Goal: Obtain resource: Obtain resource

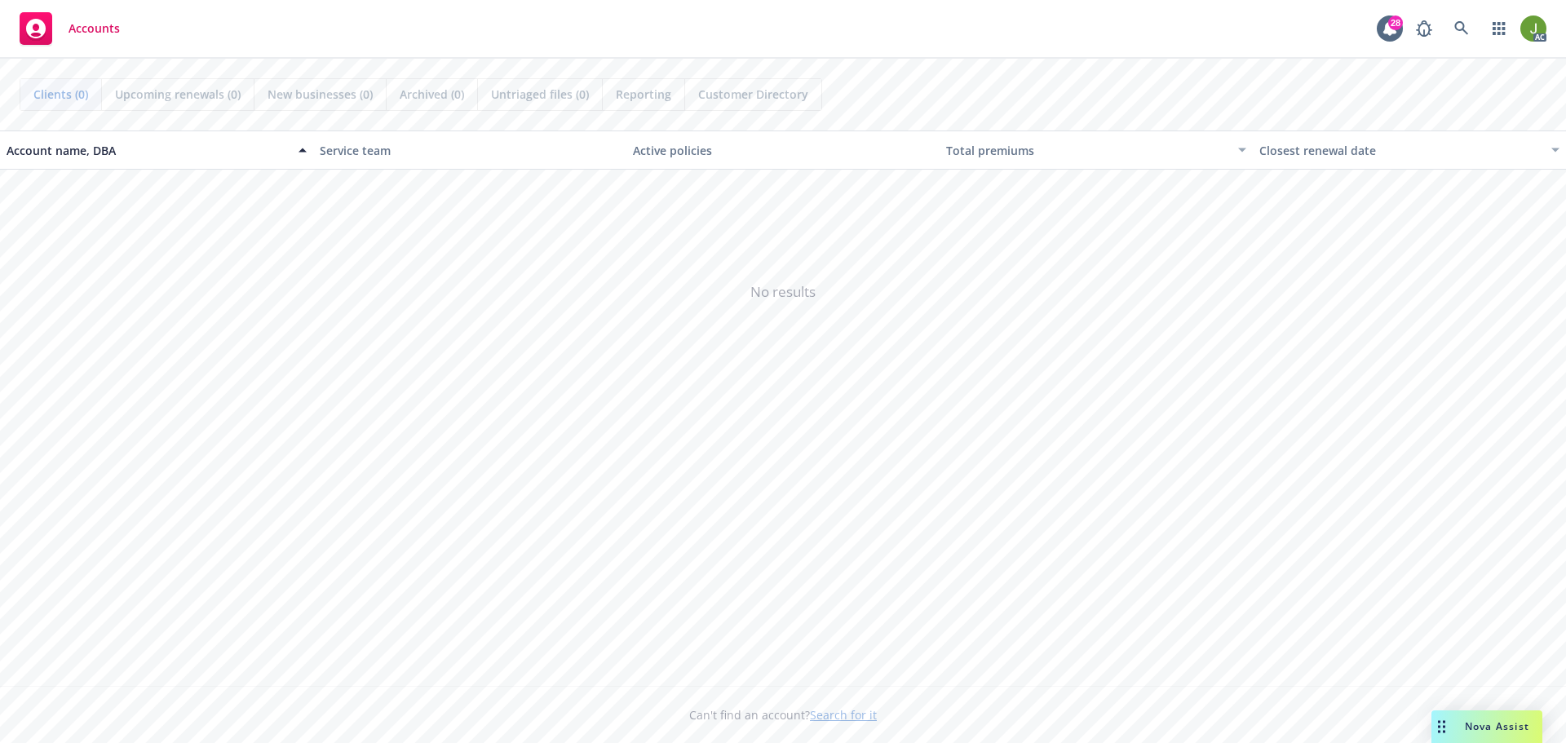
click at [413, 436] on div "Account name, DBA Service team Active policies Total premiums Closest renewal d…" at bounding box center [783, 409] width 1566 height 556
click at [888, 407] on span "No results" at bounding box center [783, 292] width 1566 height 245
click at [1463, 32] on icon at bounding box center [1461, 28] width 15 height 15
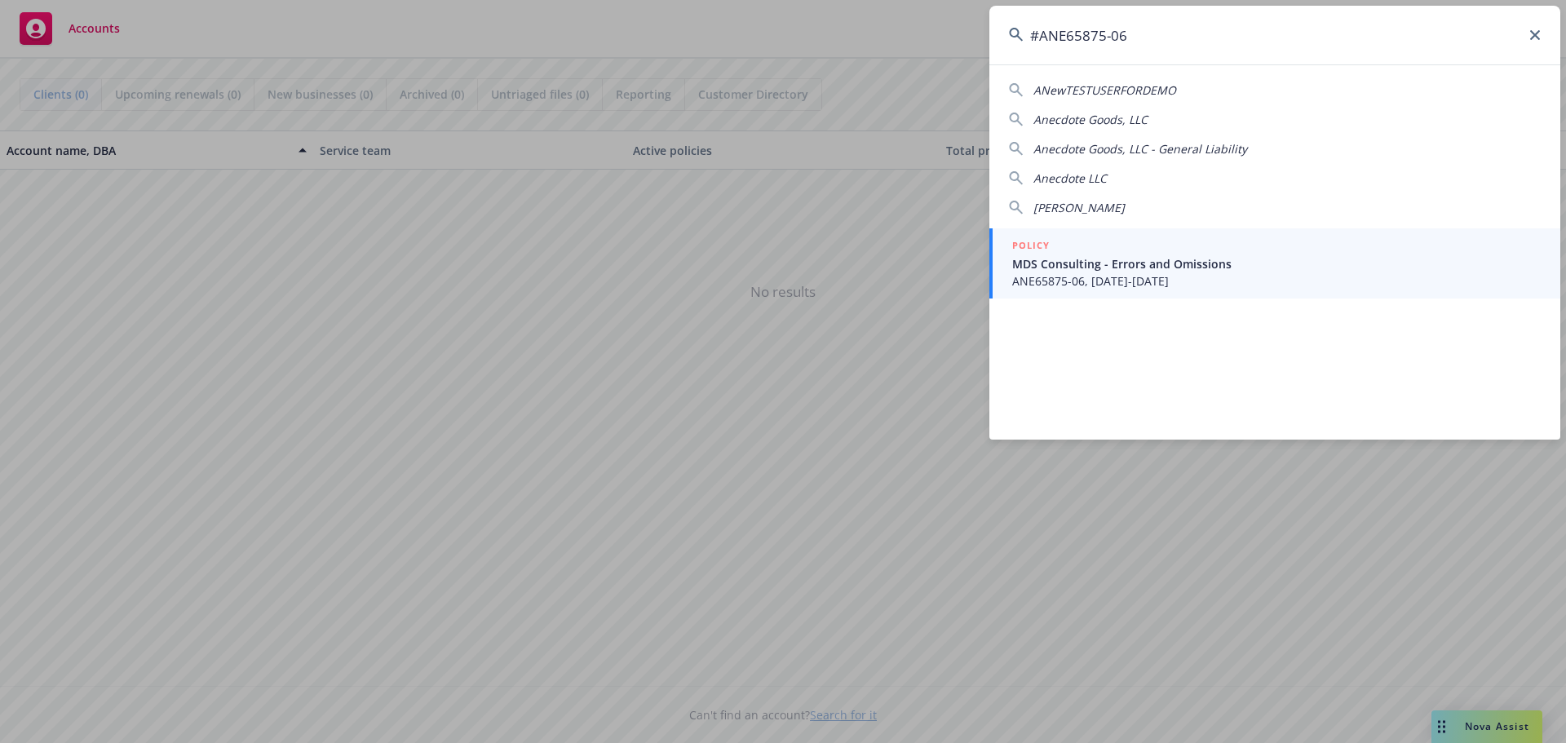
type input "#ANE65875-06"
click at [1140, 273] on span "ANE65875-06, 10/01/2025-10/01/2026" at bounding box center [1276, 280] width 529 height 17
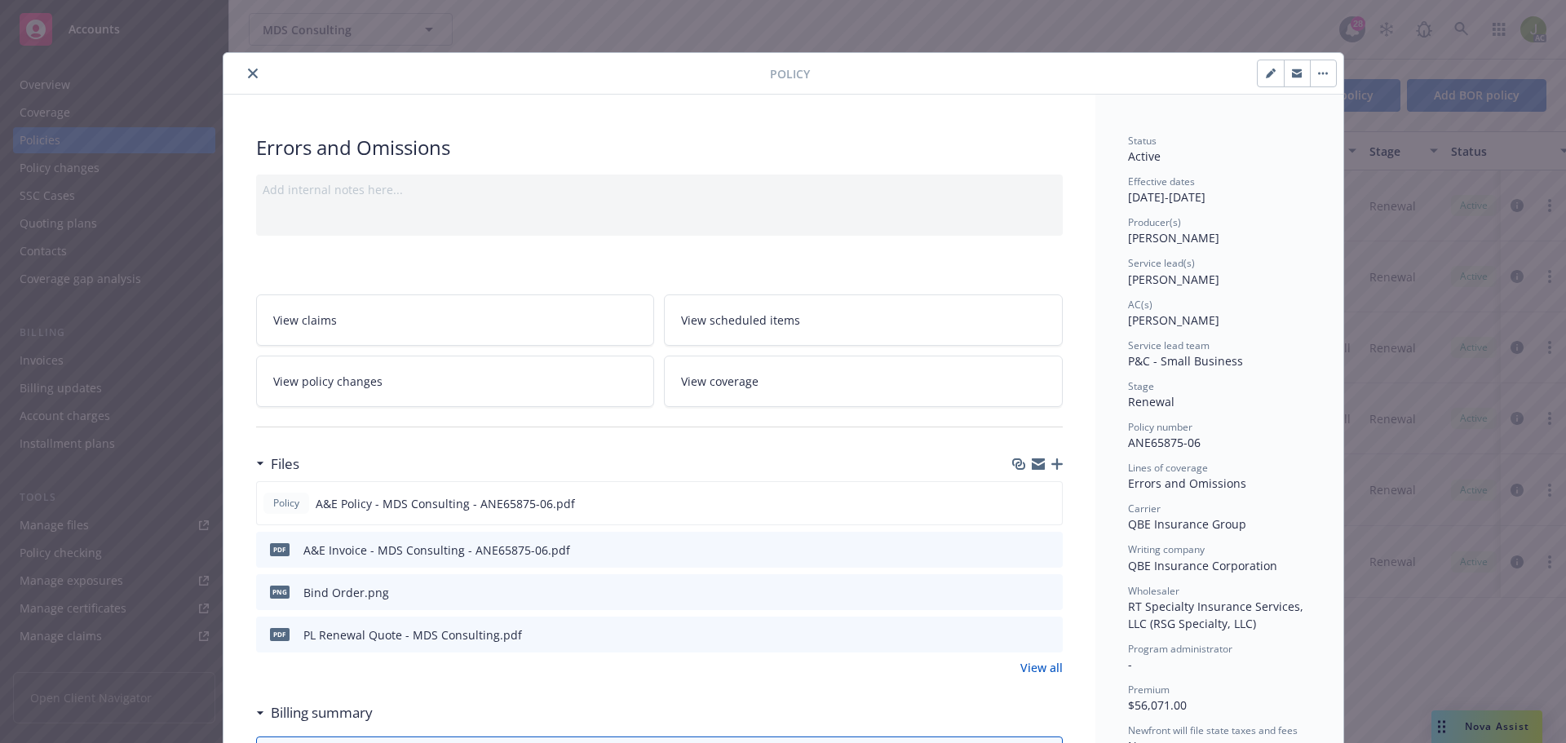
click at [251, 73] on button "close" at bounding box center [253, 74] width 20 height 20
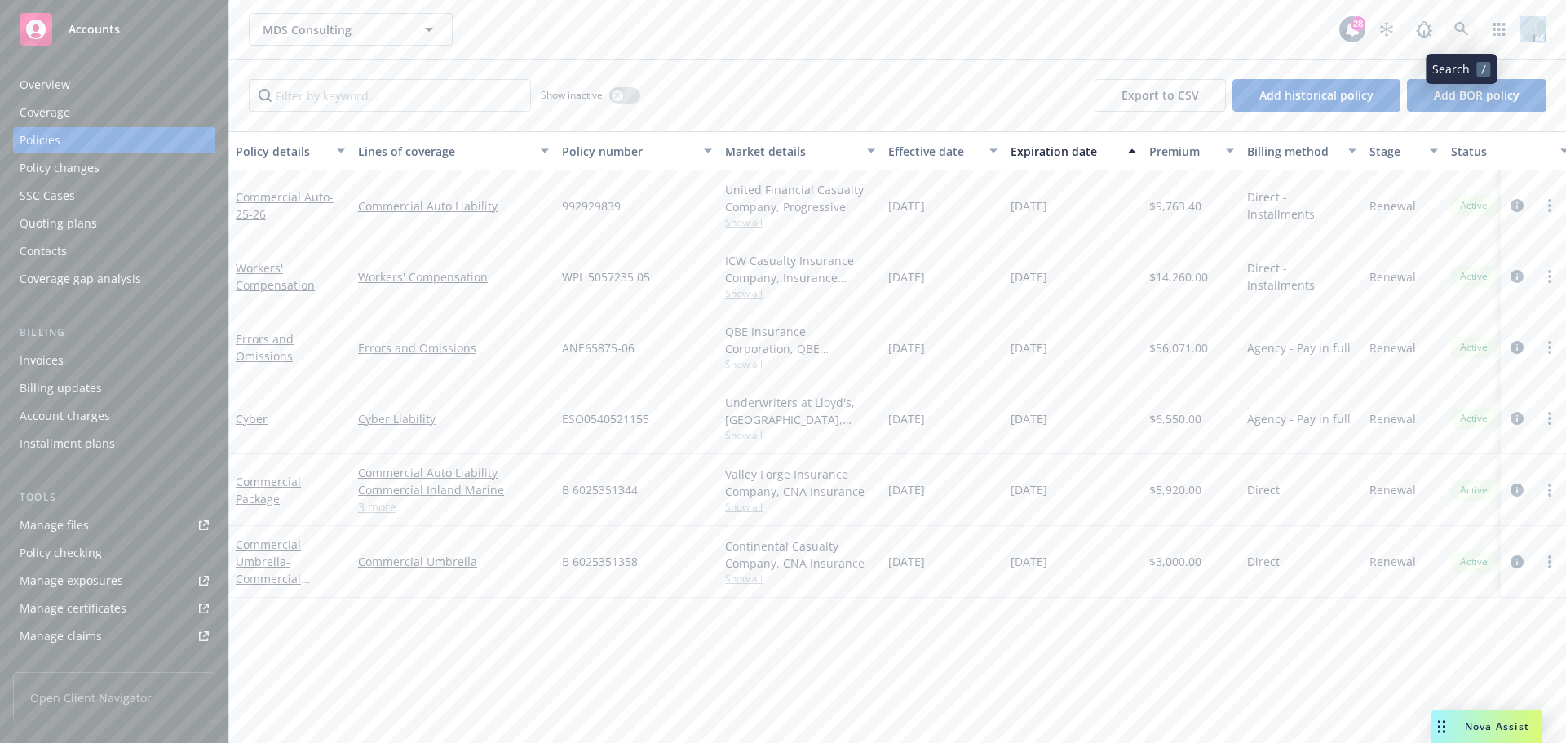
click at [1459, 31] on icon at bounding box center [1461, 29] width 14 height 14
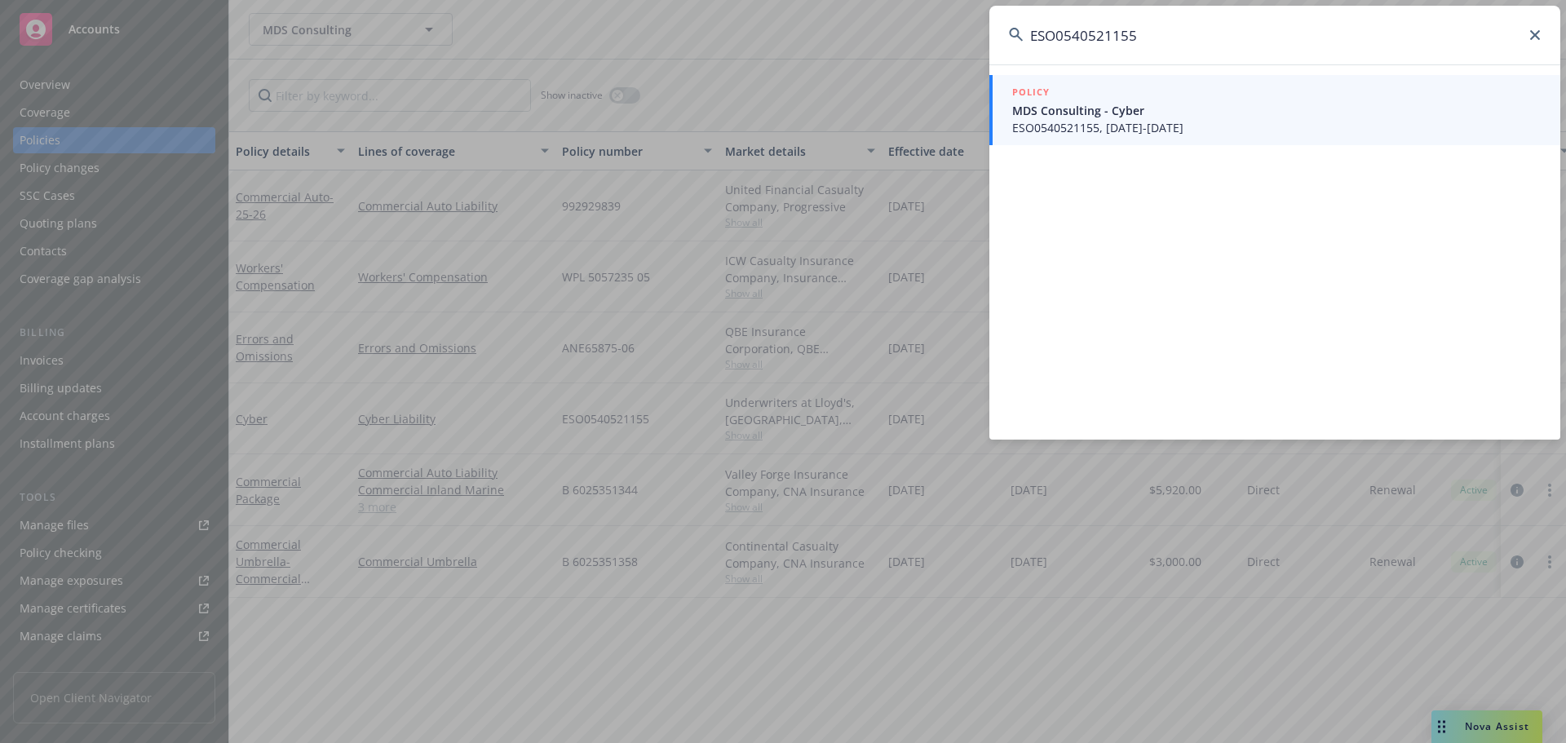
type input "ESO0540521155"
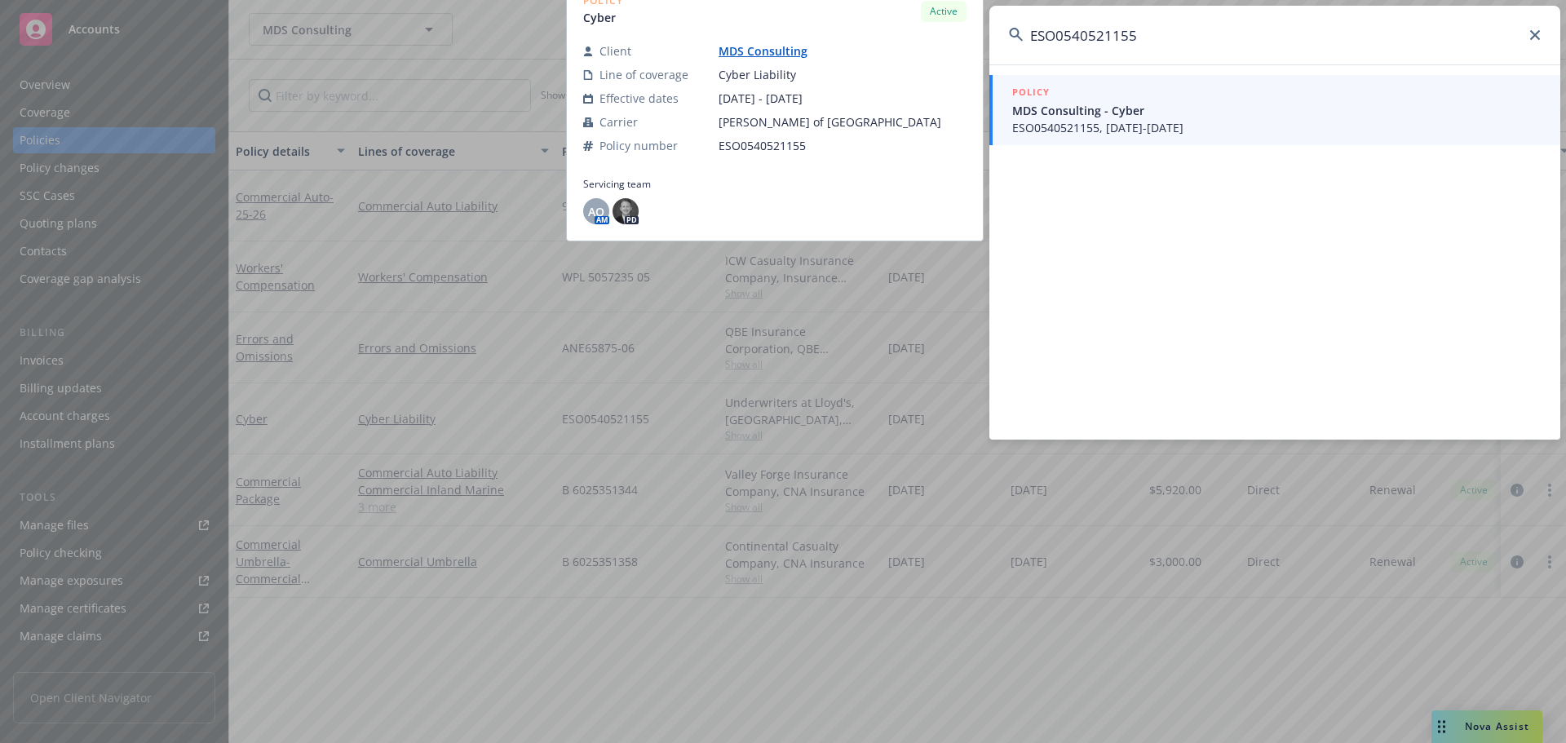
click at [1158, 135] on link "POLICY MDS Consulting - Cyber ESO0540521155, 10/01/2025-10/01/2026" at bounding box center [1274, 110] width 571 height 70
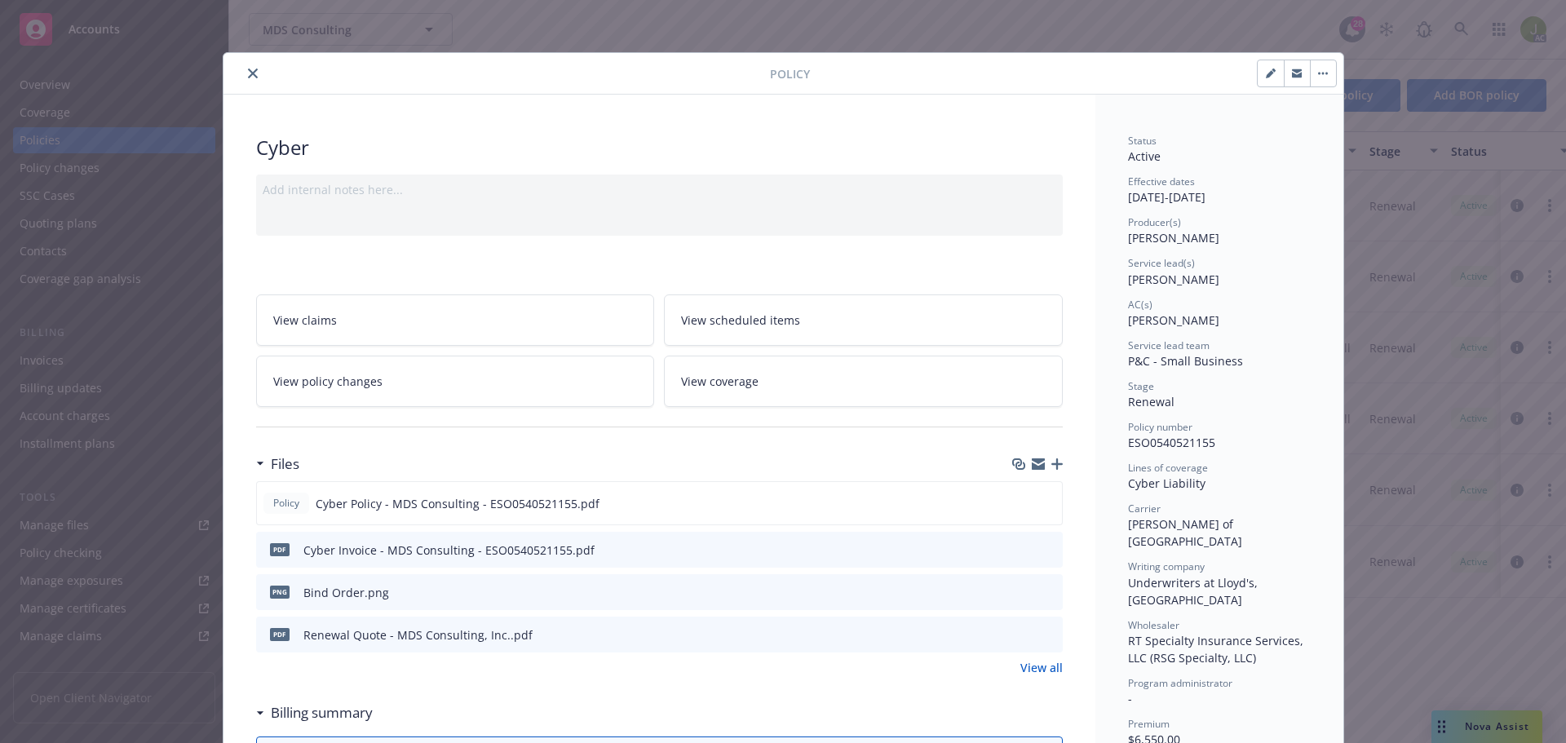
click at [578, 30] on div "Policy Cyber Add internal notes here... View claims View scheduled items View p…" at bounding box center [783, 371] width 1566 height 743
click at [253, 73] on button "close" at bounding box center [253, 74] width 20 height 20
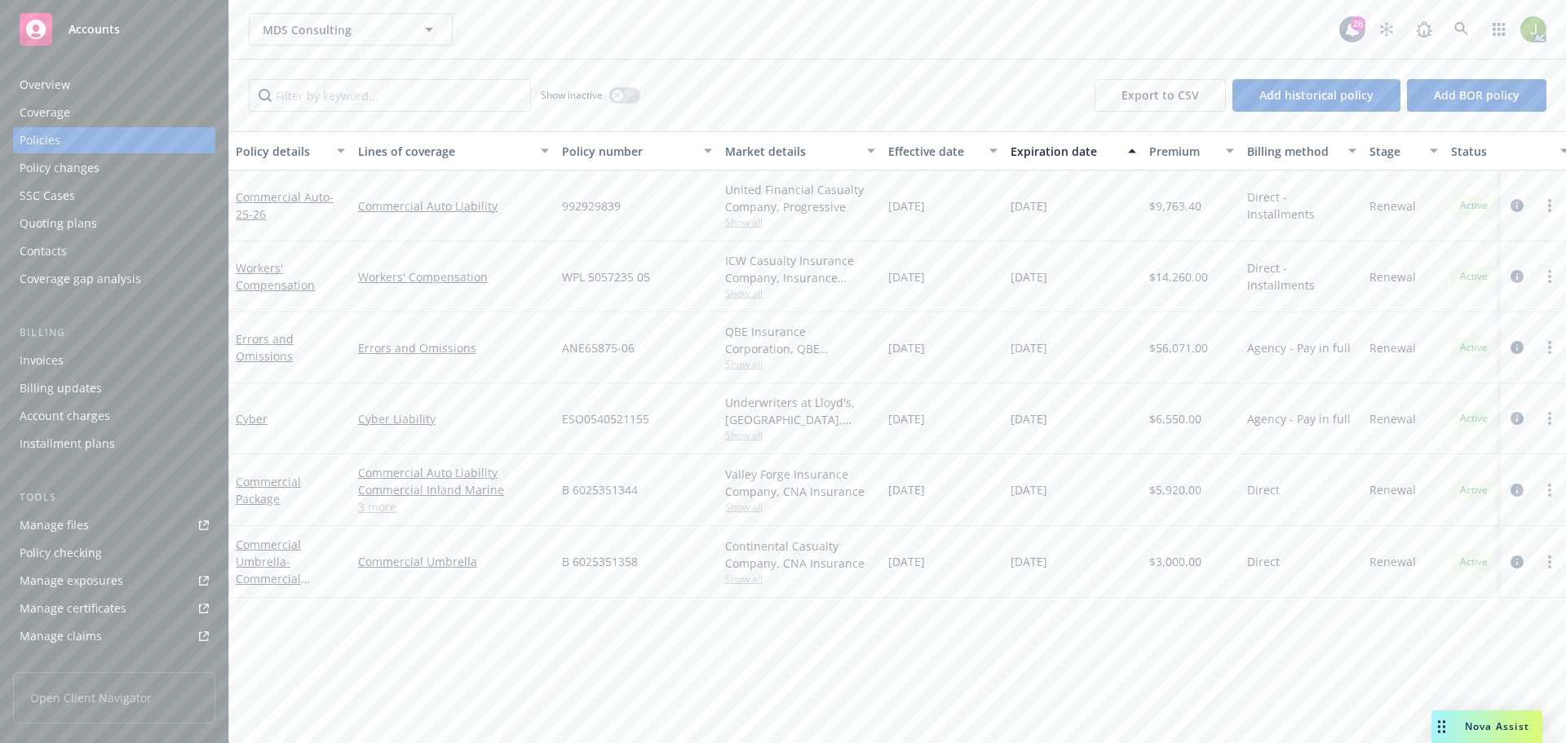
click at [107, 364] on div "Invoices" at bounding box center [114, 361] width 189 height 26
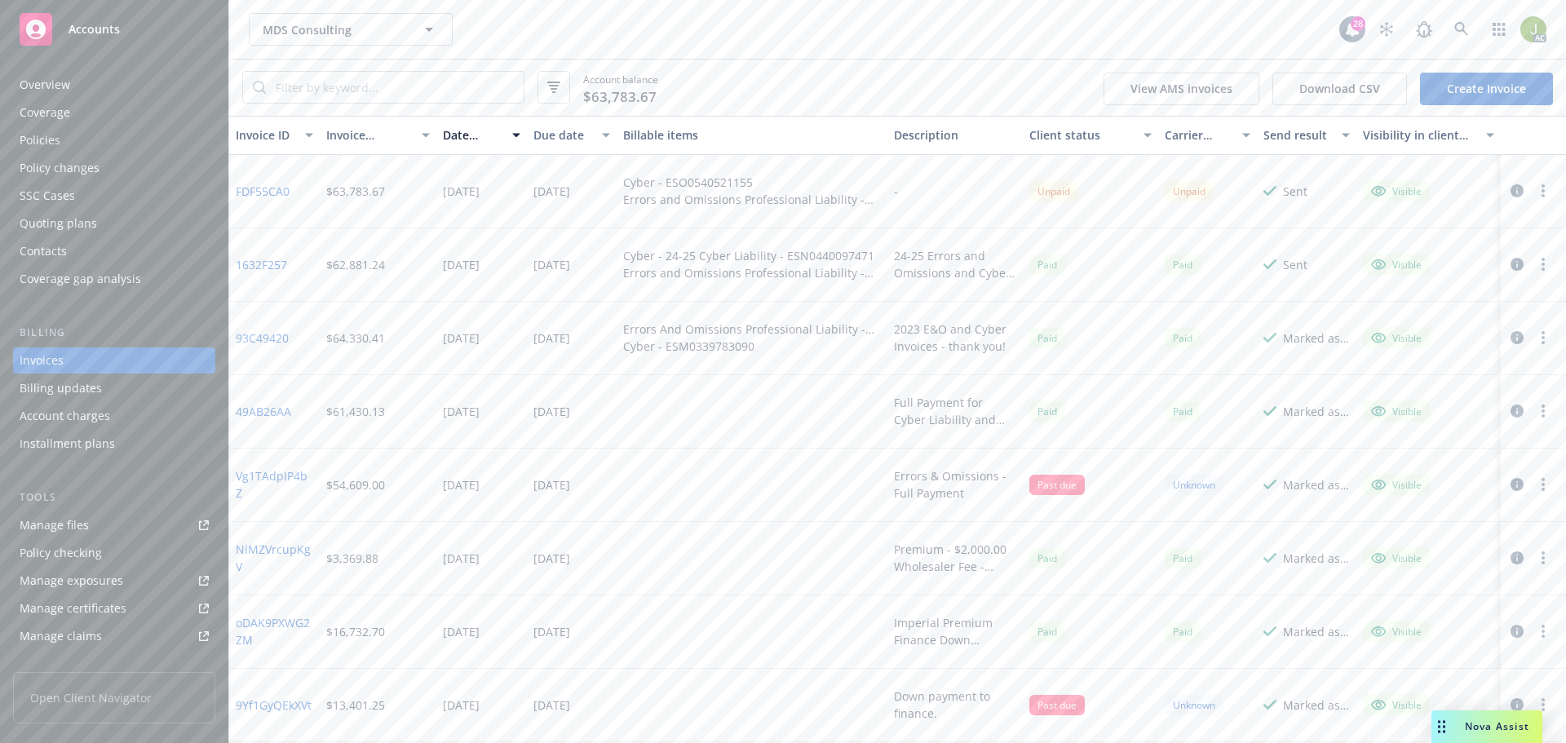
click at [1511, 197] on icon "button" at bounding box center [1517, 190] width 13 height 13
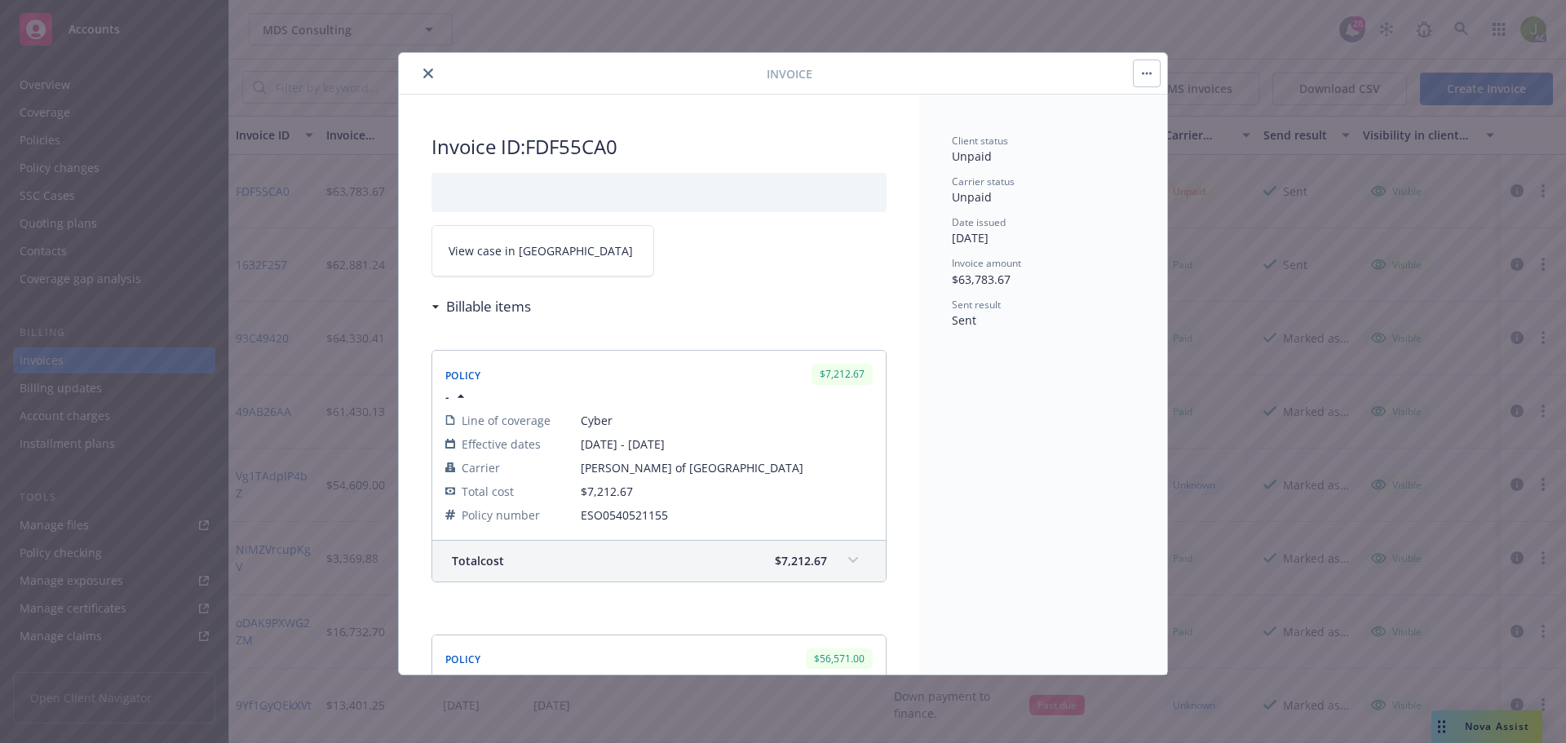
click at [475, 255] on span "View case in SSC" at bounding box center [541, 250] width 184 height 17
click at [427, 73] on icon "close" at bounding box center [428, 74] width 10 height 10
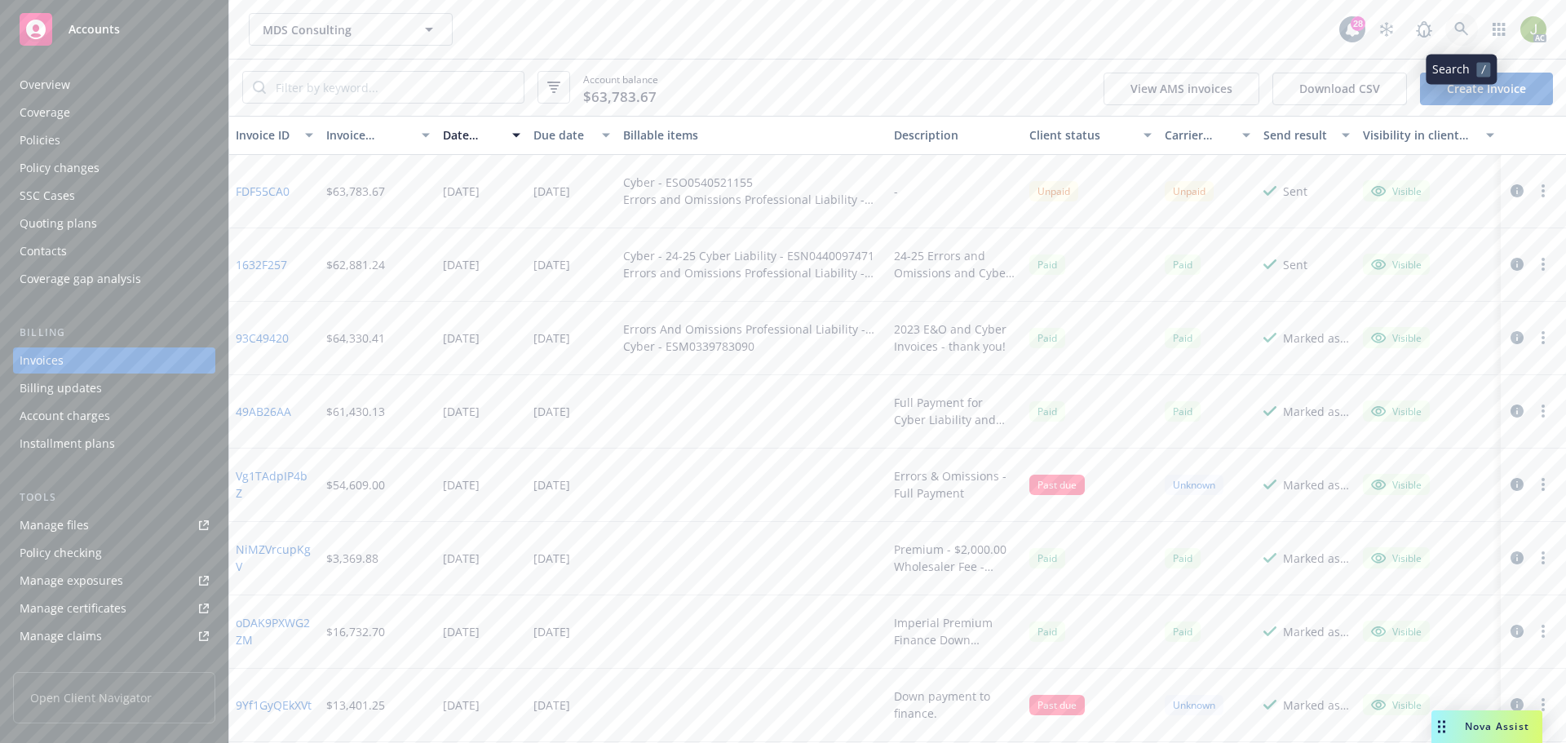
click at [1455, 32] on icon at bounding box center [1461, 29] width 15 height 15
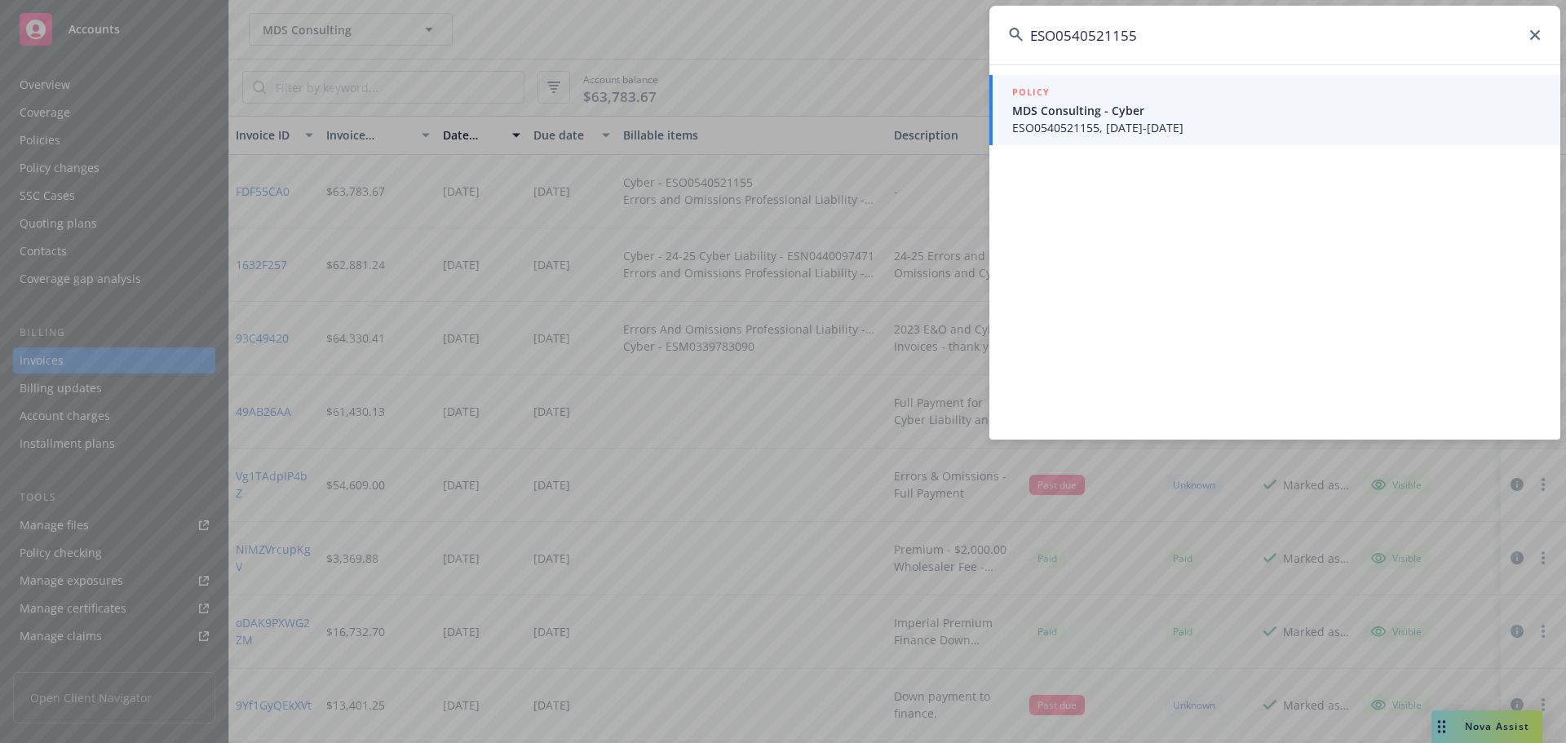
type input "ESO0540521155"
click at [1134, 121] on span "ESO0540521155, 10/01/2025-10/01/2026" at bounding box center [1276, 127] width 529 height 17
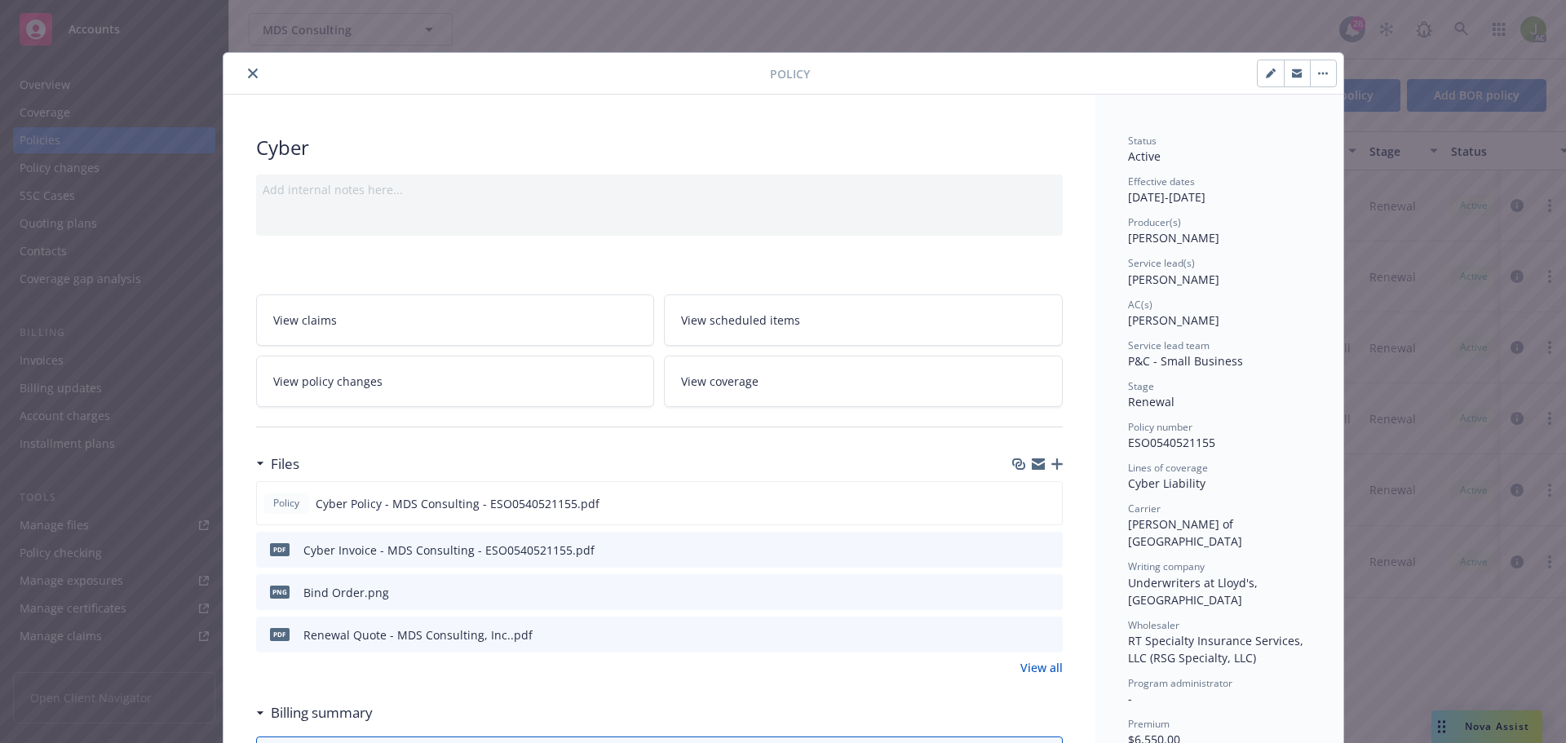
click at [1040, 546] on icon "preview file" at bounding box center [1047, 548] width 15 height 11
click at [243, 73] on button "close" at bounding box center [253, 74] width 20 height 20
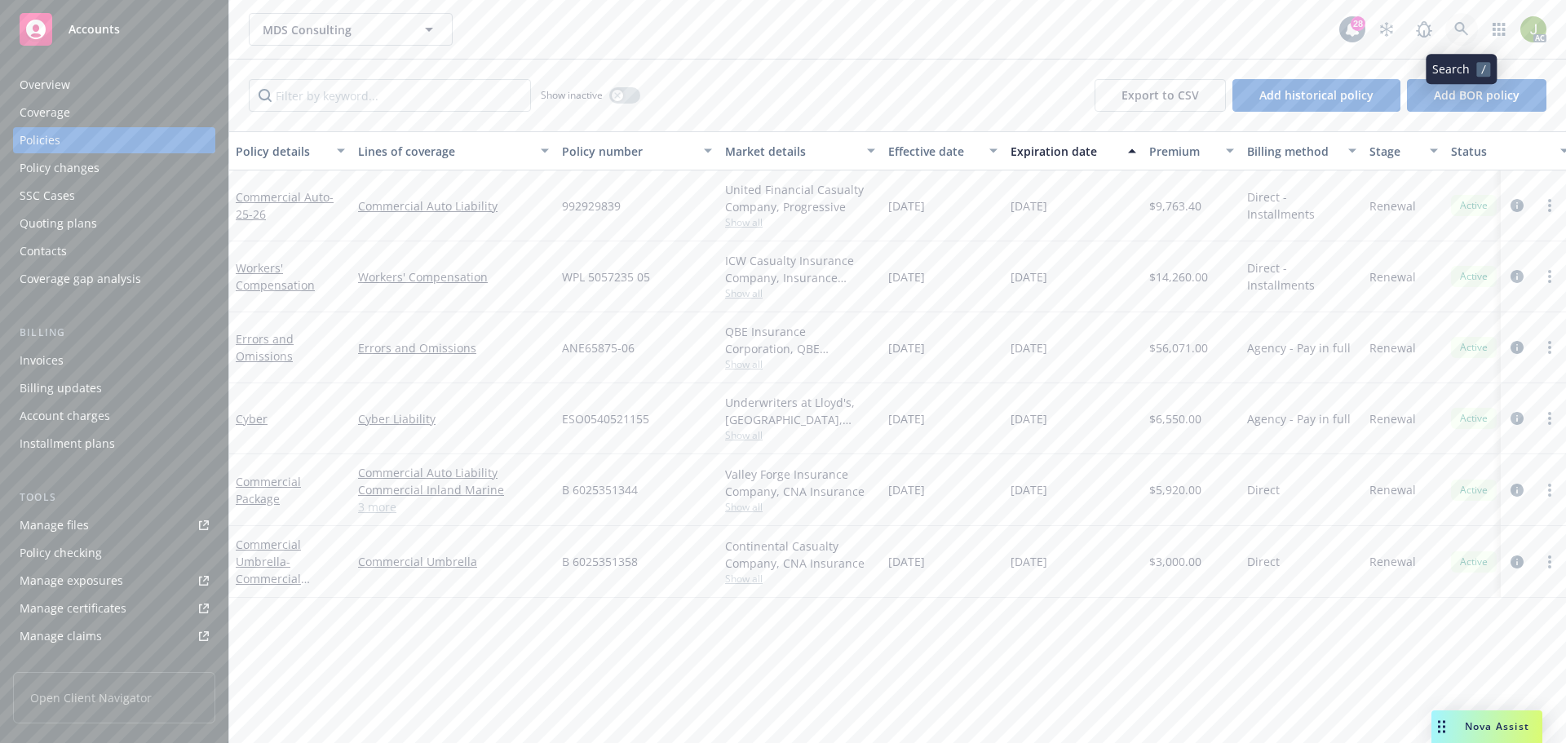
click at [1455, 42] on link at bounding box center [1461, 29] width 33 height 33
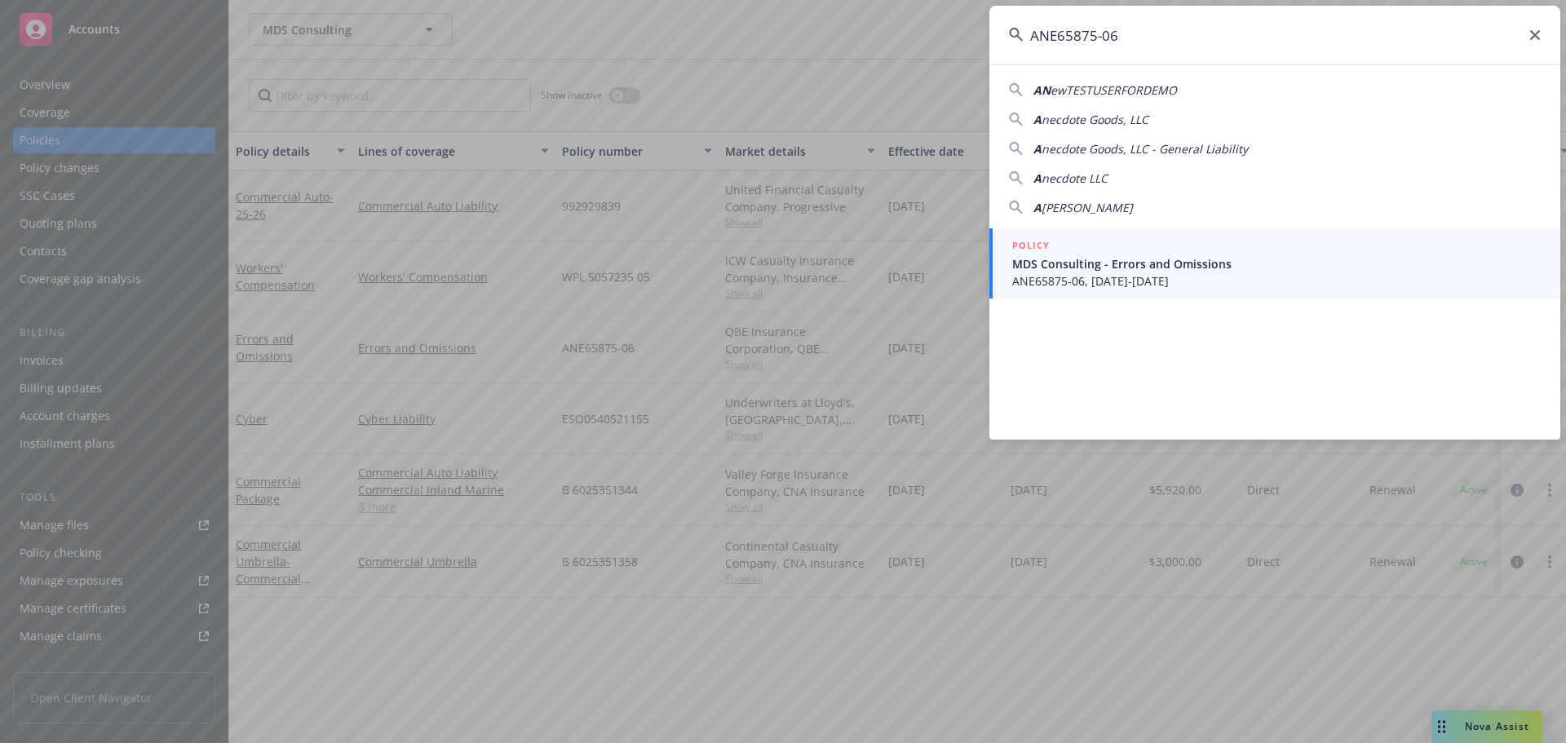
type input "ANE65875-06"
click at [1171, 241] on div "POLICY" at bounding box center [1276, 246] width 529 height 18
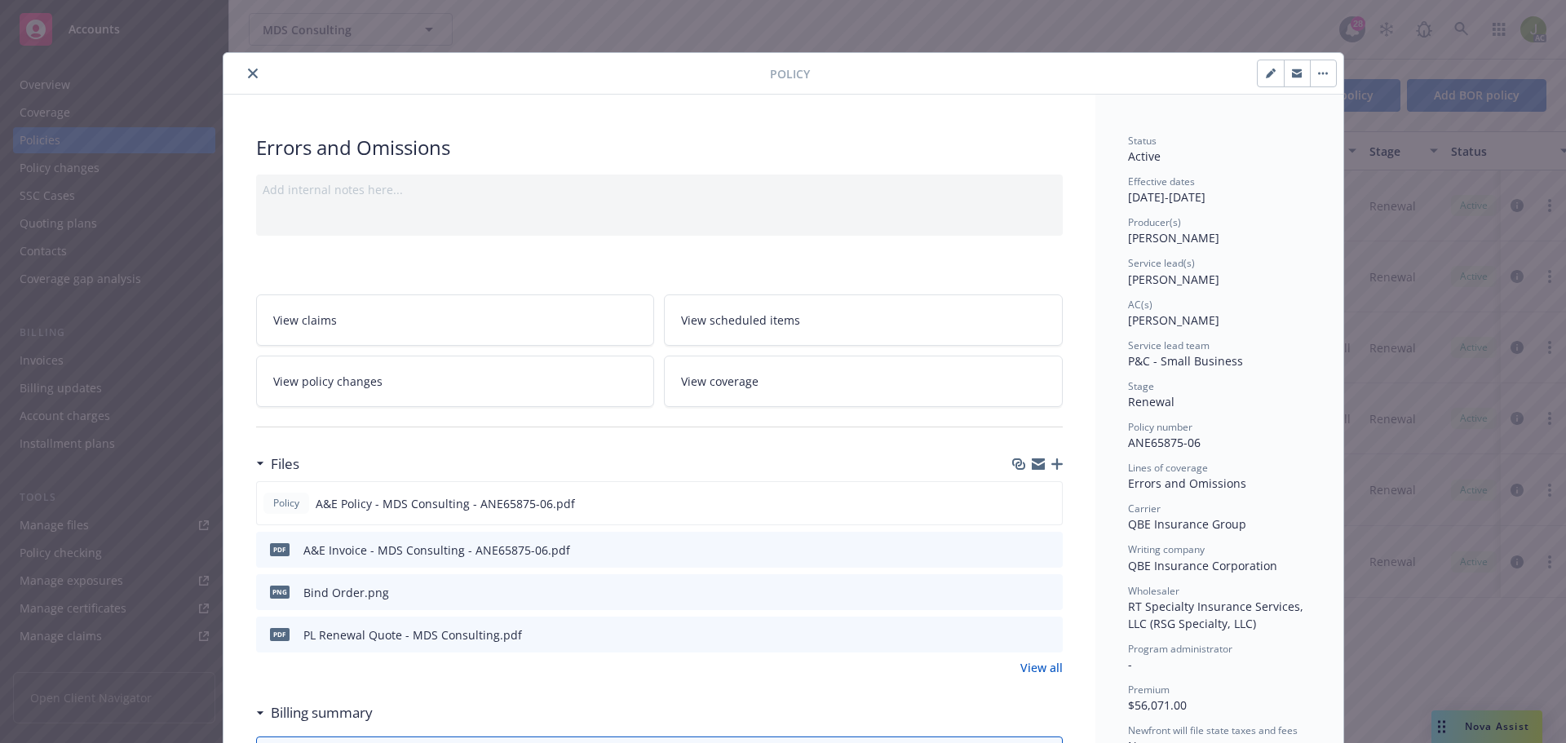
click at [1040, 554] on icon "preview file" at bounding box center [1047, 548] width 15 height 11
click at [258, 73] on div at bounding box center [500, 74] width 540 height 20
click at [254, 73] on button "close" at bounding box center [253, 74] width 20 height 20
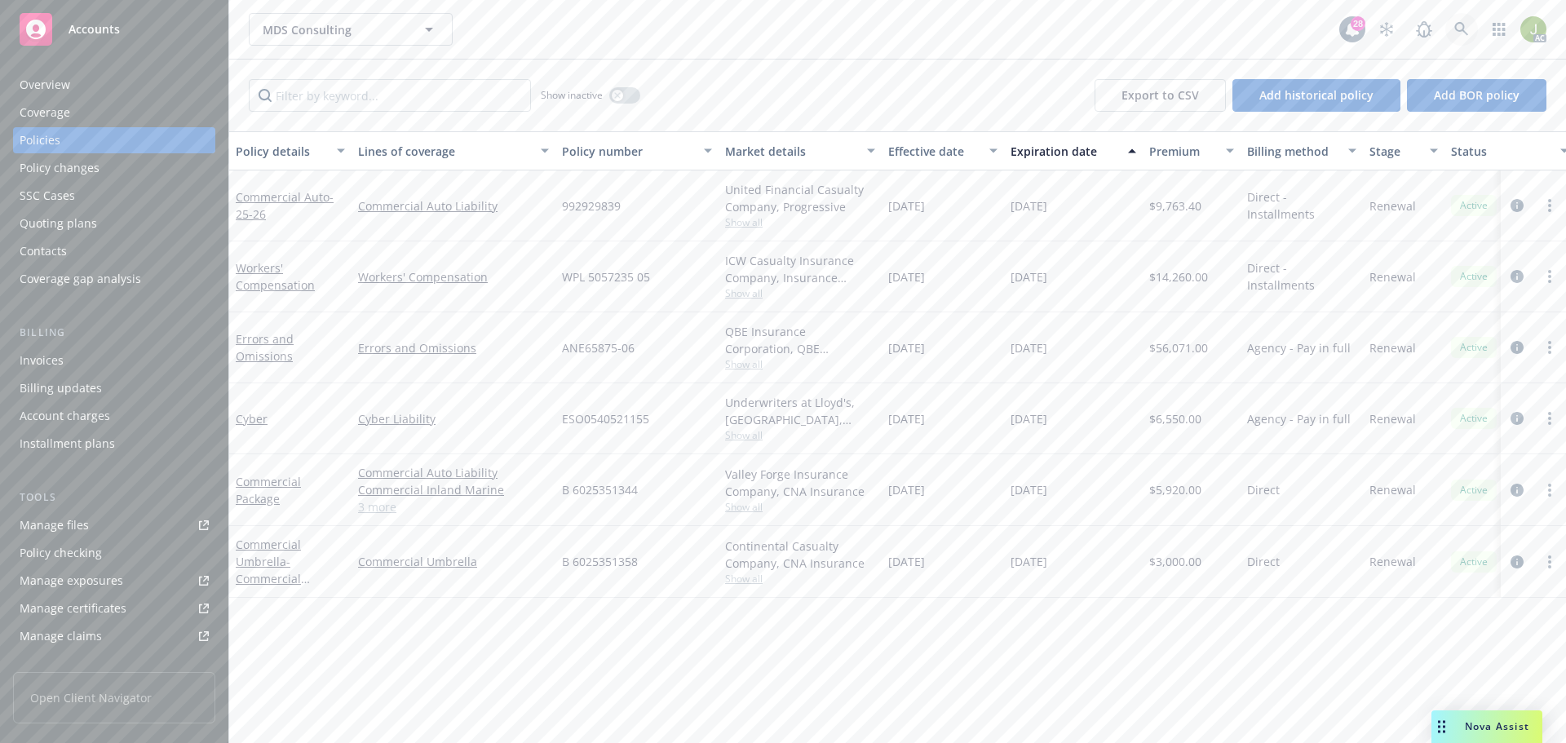
click at [1469, 38] on link at bounding box center [1461, 29] width 33 height 33
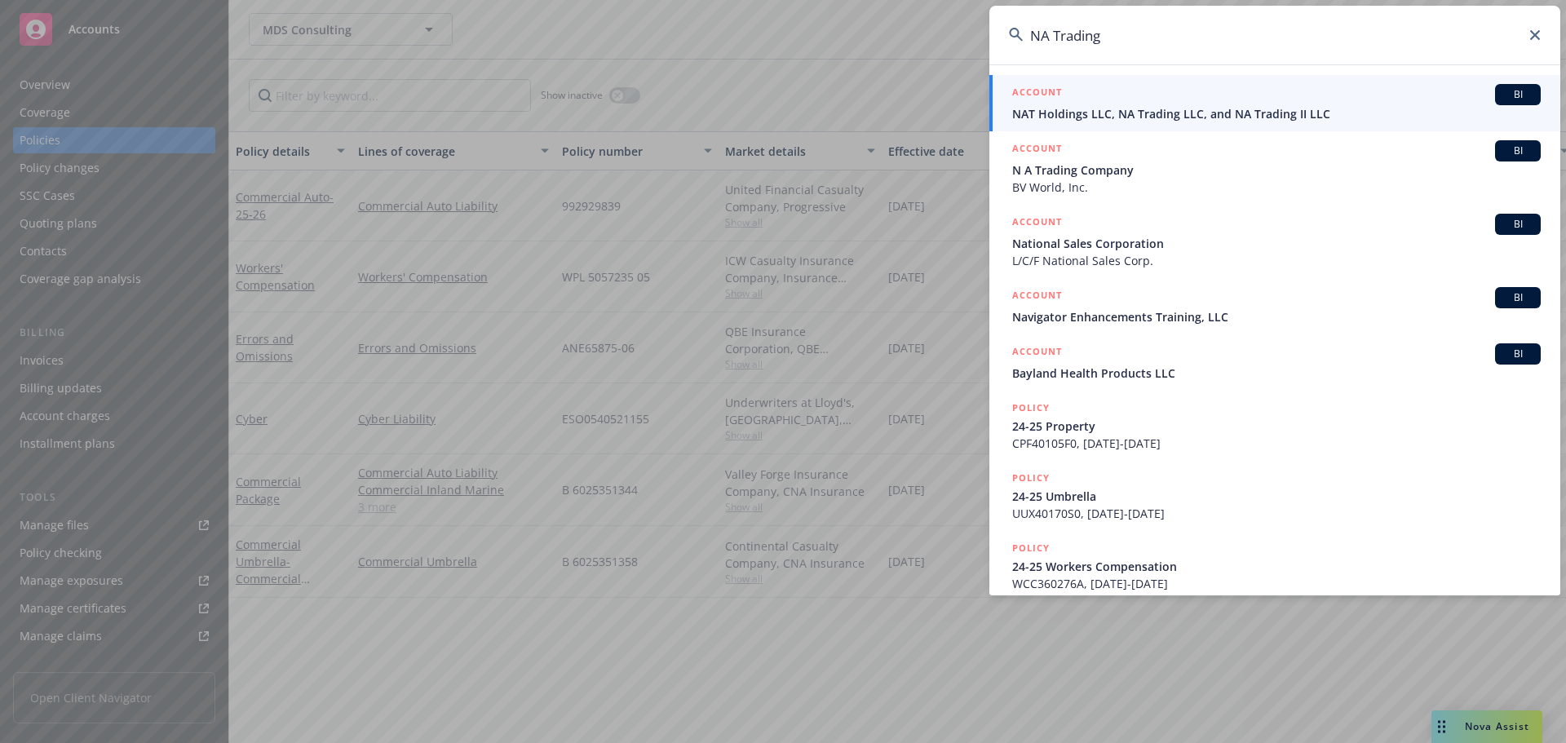
type input "NA Trading"
click at [1130, 108] on span "NAT Holdings LLC, NA Trading LLC, and NA Trading II LLC" at bounding box center [1276, 113] width 529 height 17
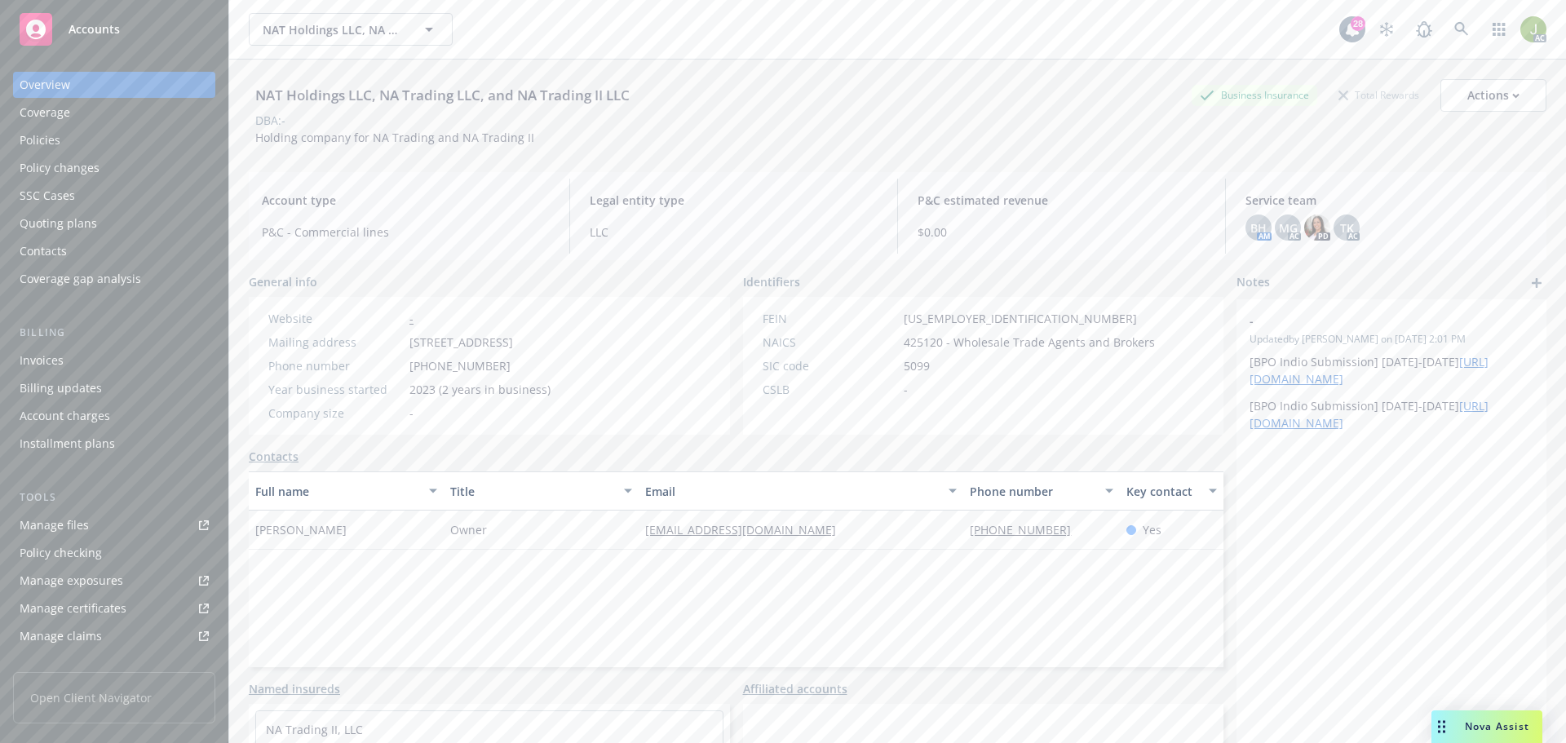
click at [131, 357] on div "Invoices" at bounding box center [114, 361] width 189 height 26
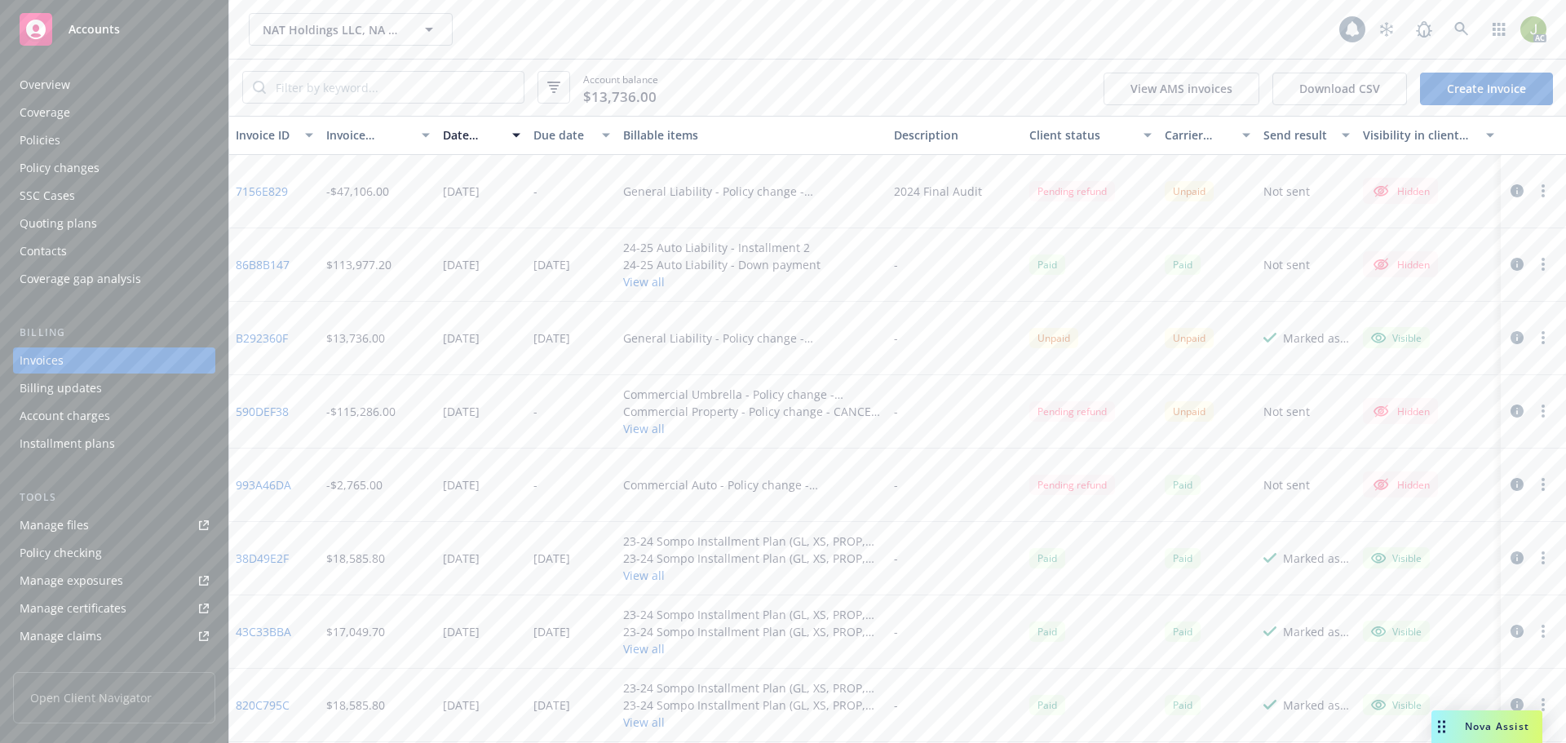
click at [88, 85] on div "Overview" at bounding box center [114, 85] width 189 height 26
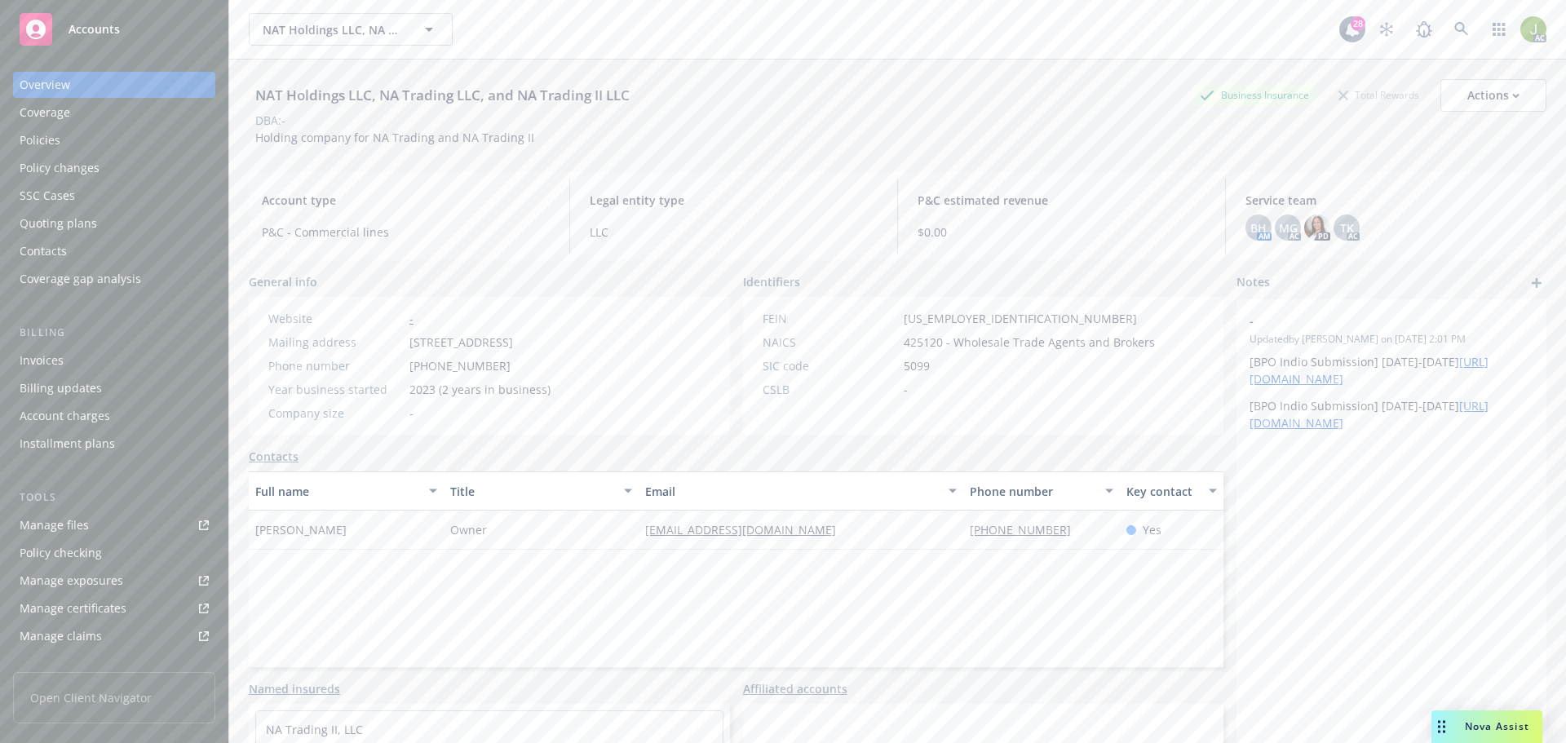
drag, startPoint x: 636, startPoint y: 347, endPoint x: 411, endPoint y: 343, distance: 225.2
click at [411, 343] on div "Website - Mailing address 6021 S Malt Ave, Commerce, CA, 90040 Phone number 630…" at bounding box center [489, 366] width 481 height 138
copy span "6021 S Malt Ave, Commerce, CA, 90040"
click at [1459, 29] on link at bounding box center [1461, 29] width 33 height 33
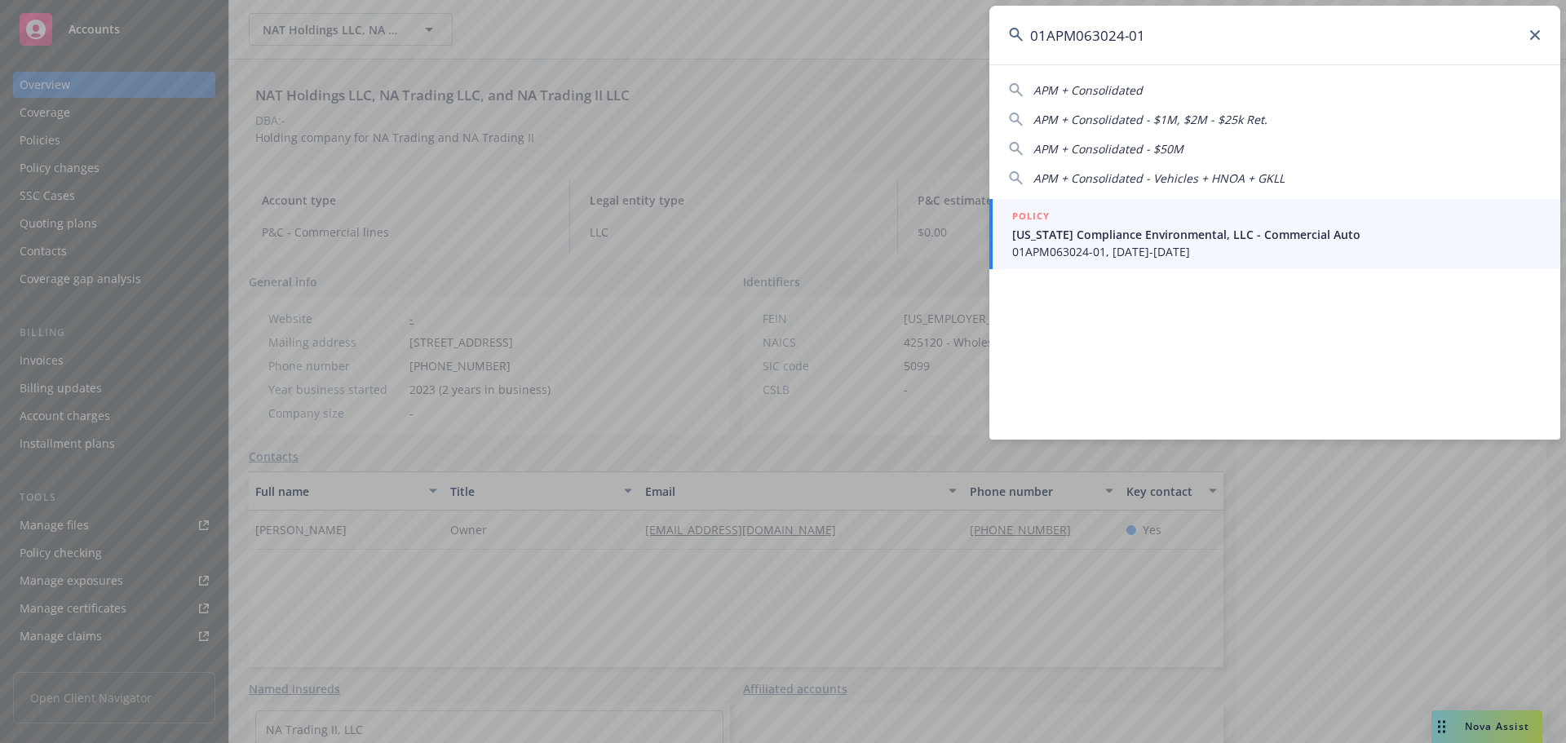
type input "01APM063024-01"
click at [1097, 231] on span "California Compliance Environmental, LLC - Commercial Auto" at bounding box center [1276, 234] width 529 height 17
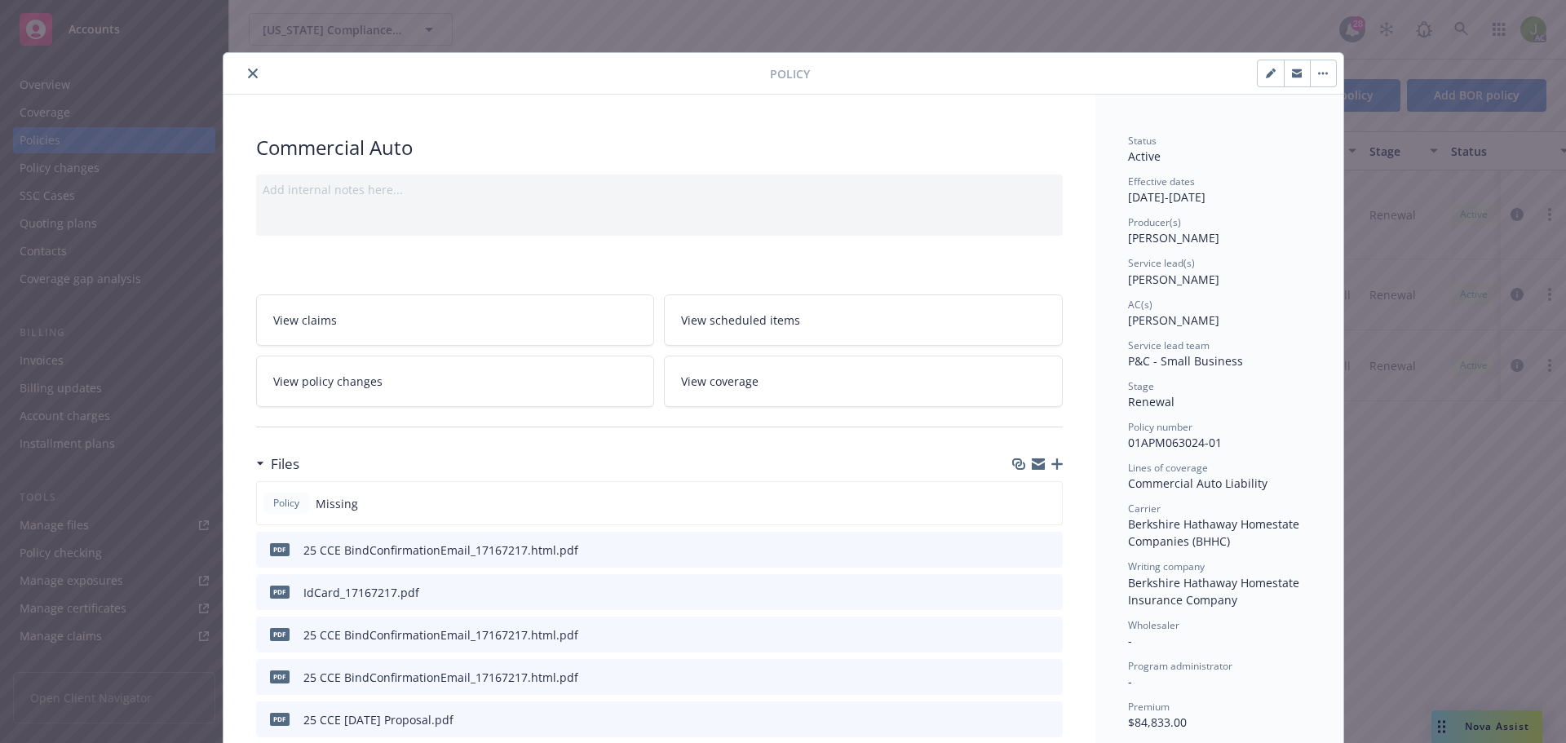
click at [254, 68] on button "close" at bounding box center [253, 74] width 20 height 20
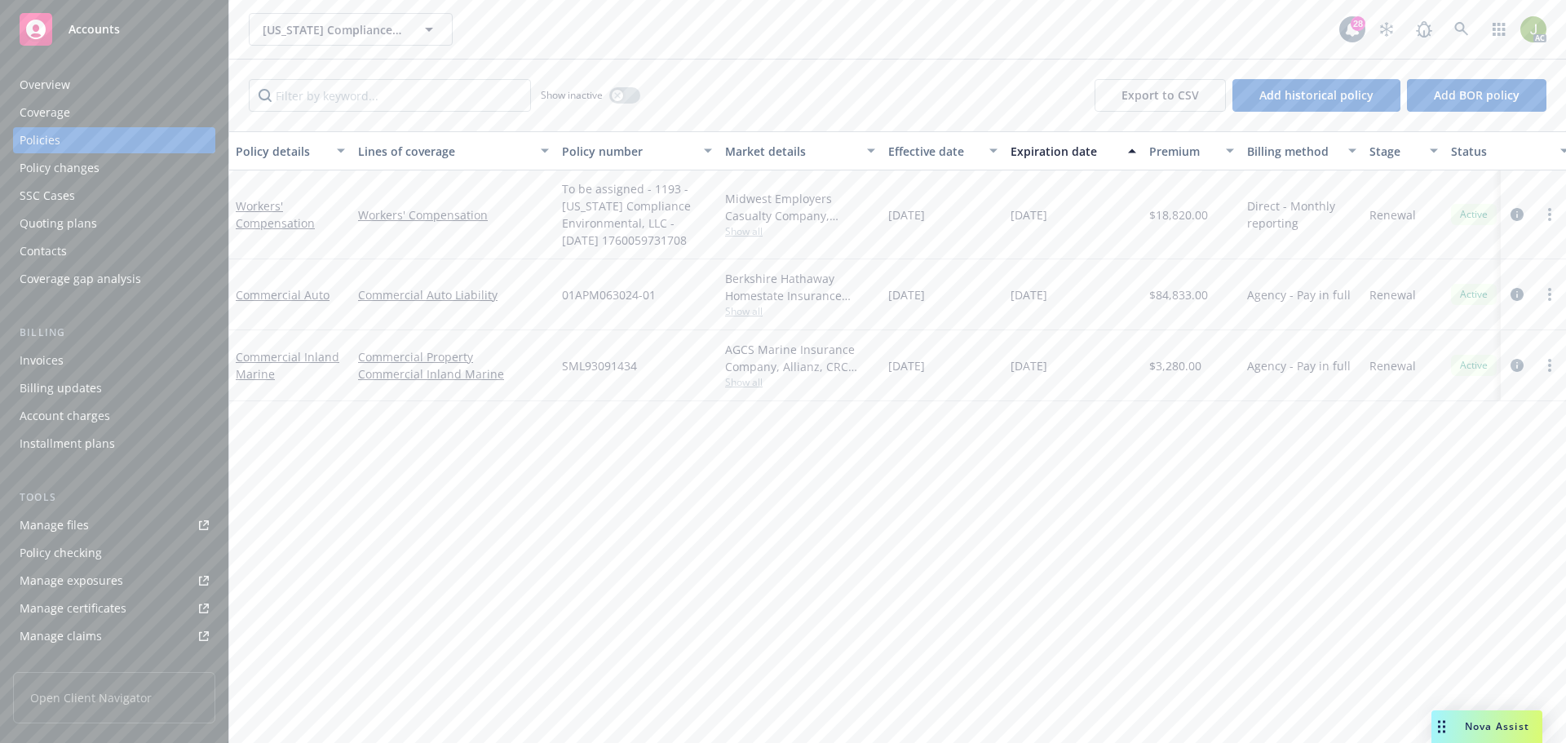
click at [87, 371] on div "Invoices" at bounding box center [114, 361] width 189 height 26
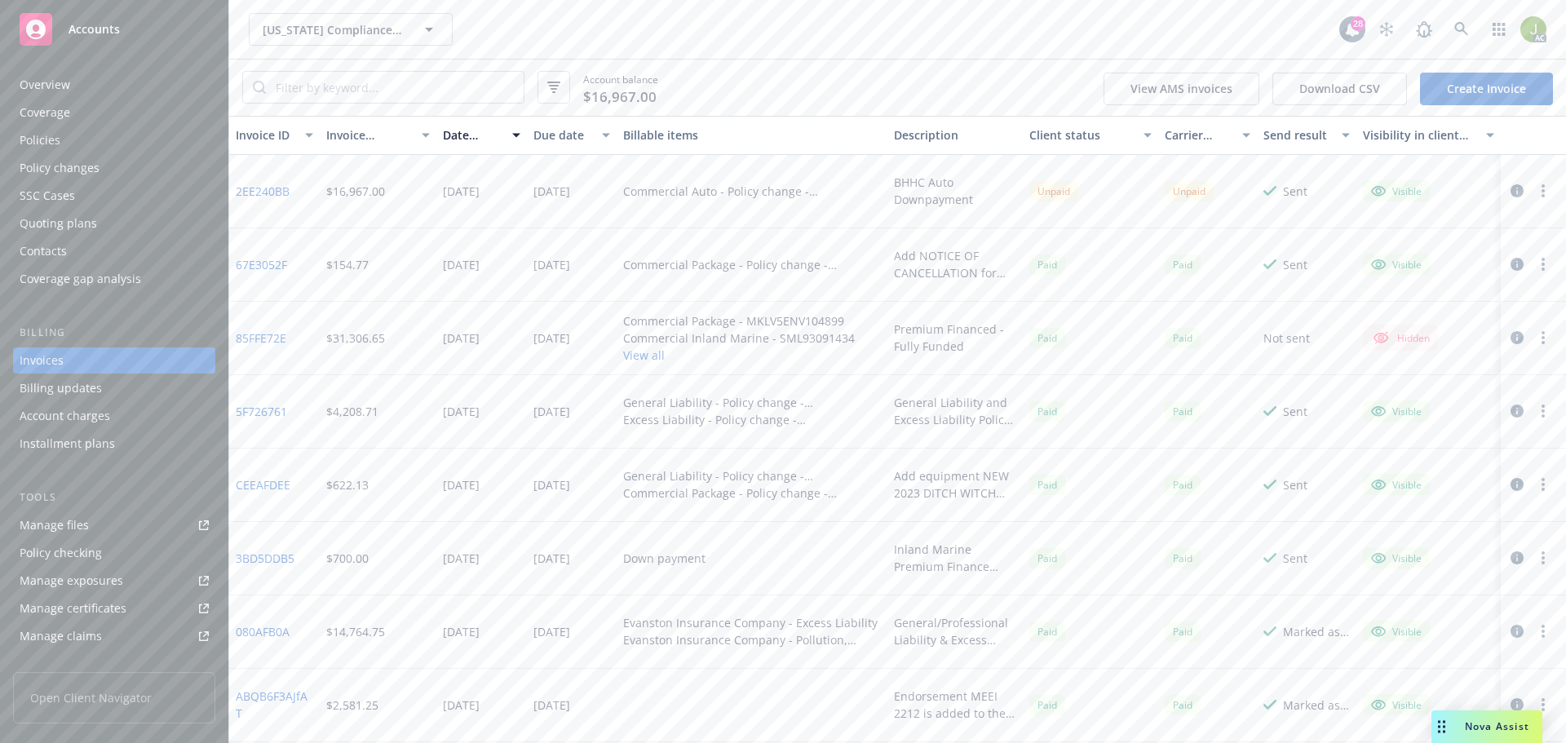
click at [116, 93] on div "Overview" at bounding box center [114, 85] width 189 height 26
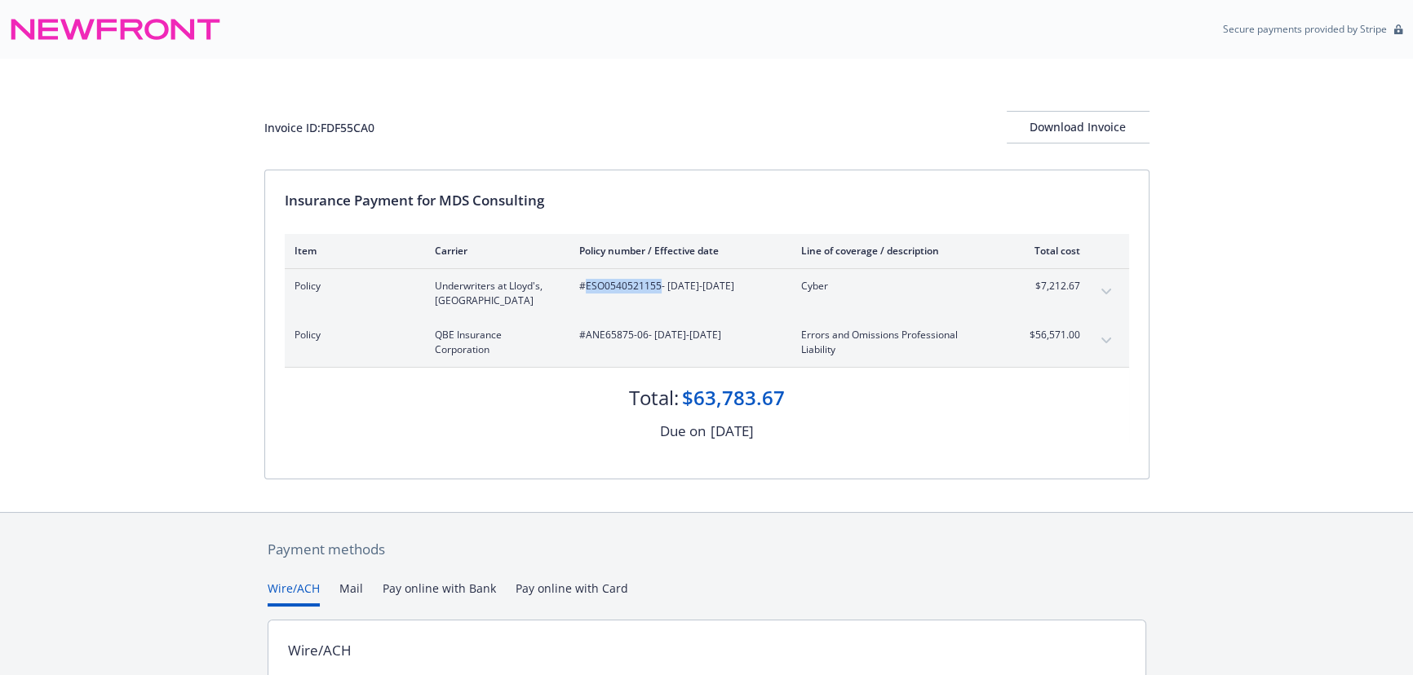
drag, startPoint x: 659, startPoint y: 283, endPoint x: 585, endPoint y: 285, distance: 74.3
click at [585, 285] on span "#ESO0540521155 - 10/01/2025-10/01/2026" at bounding box center [677, 286] width 196 height 15
copy span "ESO0540521155"
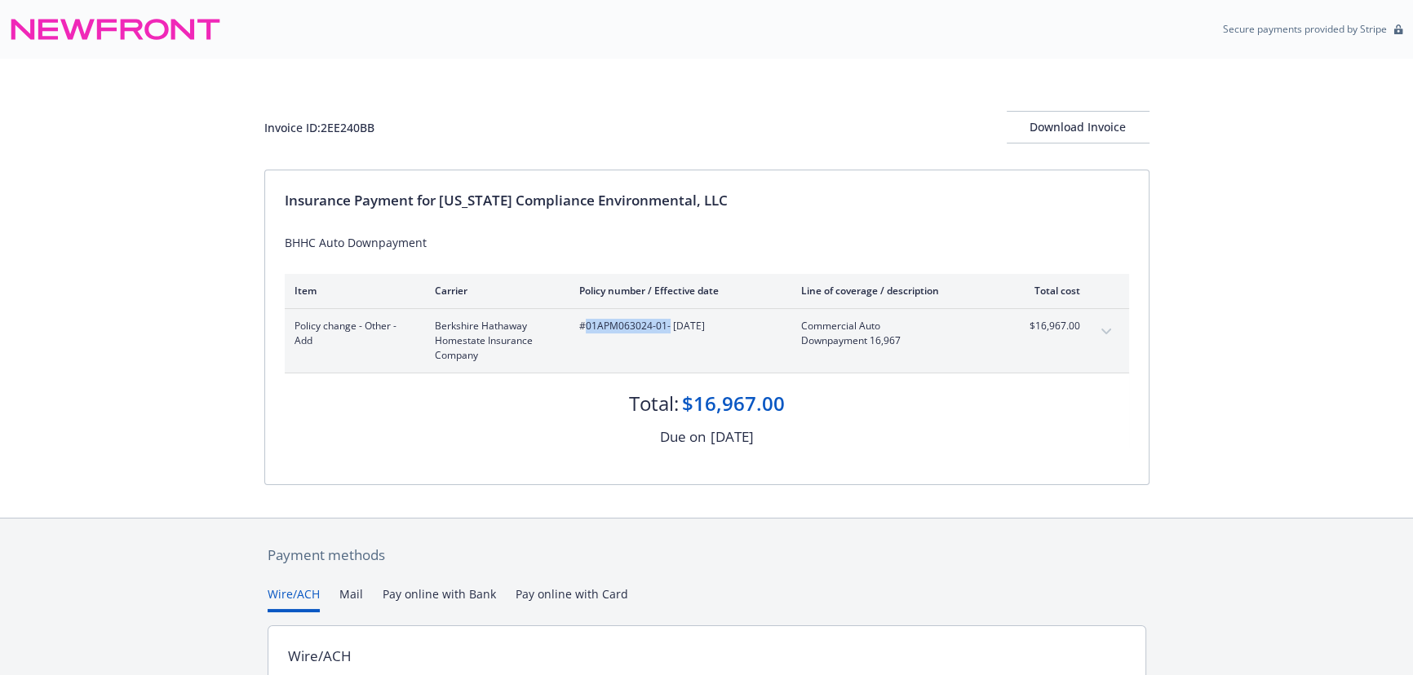
drag, startPoint x: 666, startPoint y: 326, endPoint x: 587, endPoint y: 323, distance: 80.0
click at [587, 323] on span "#01APM063024-01 - 10/10/2025" at bounding box center [677, 326] width 196 height 15
copy span "01APM063024-01"
click at [1054, 139] on div "Download Invoice" at bounding box center [1078, 127] width 143 height 31
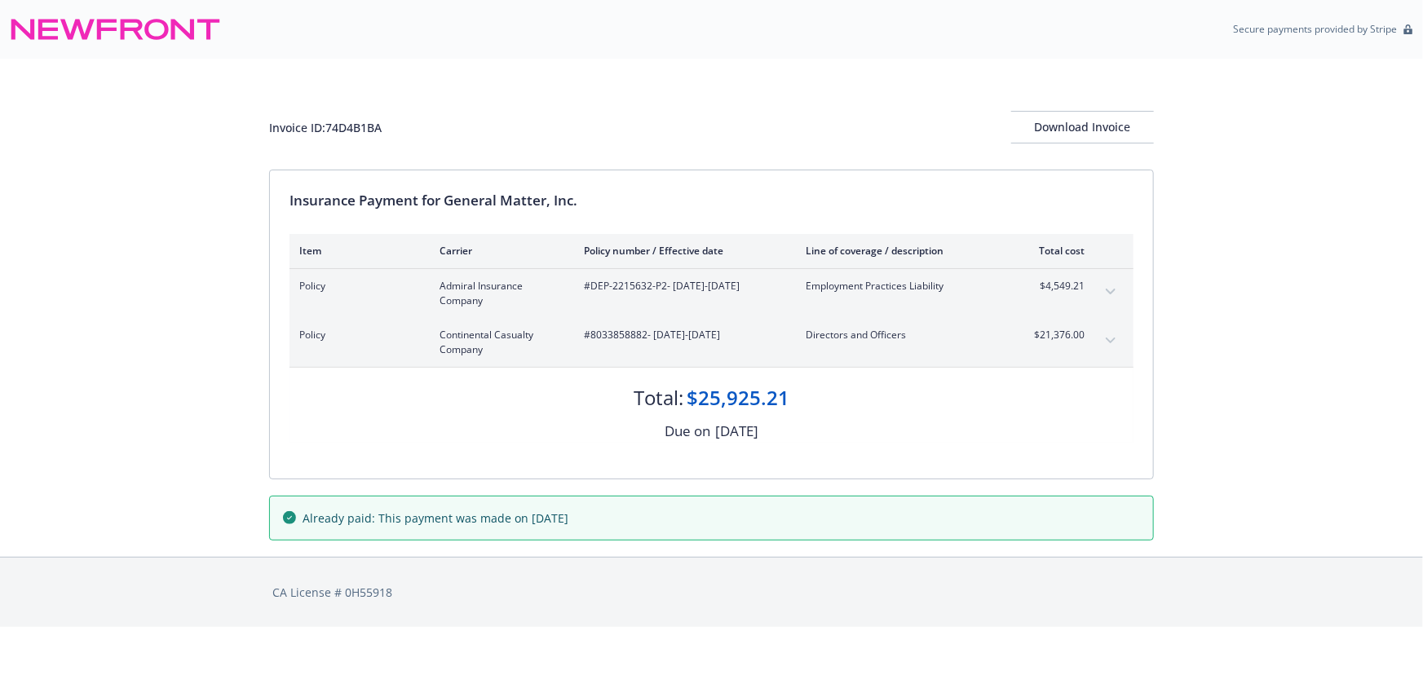
click at [1117, 336] on button "expand content" at bounding box center [1111, 341] width 26 height 26
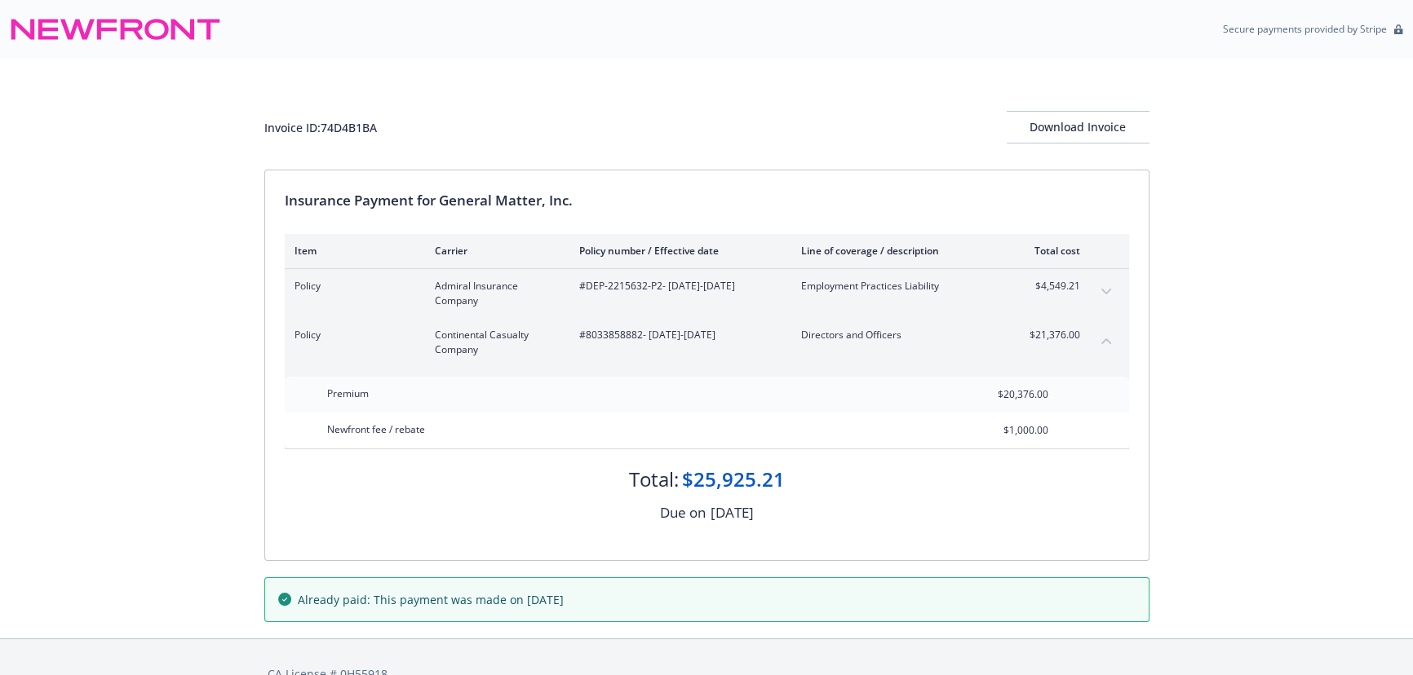
click at [1117, 336] on button "collapse content" at bounding box center [1106, 341] width 26 height 26
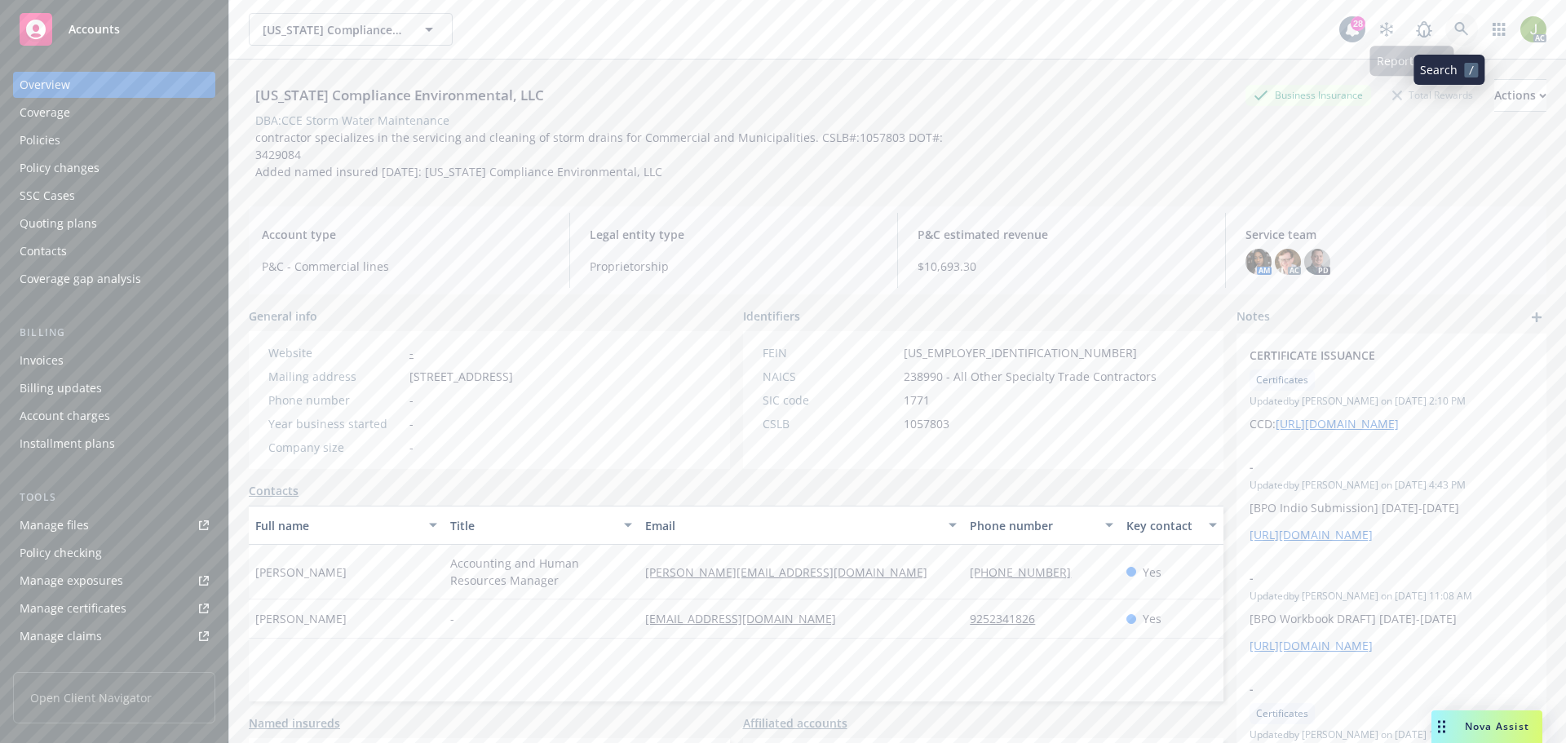
click at [1445, 21] on link at bounding box center [1461, 29] width 33 height 33
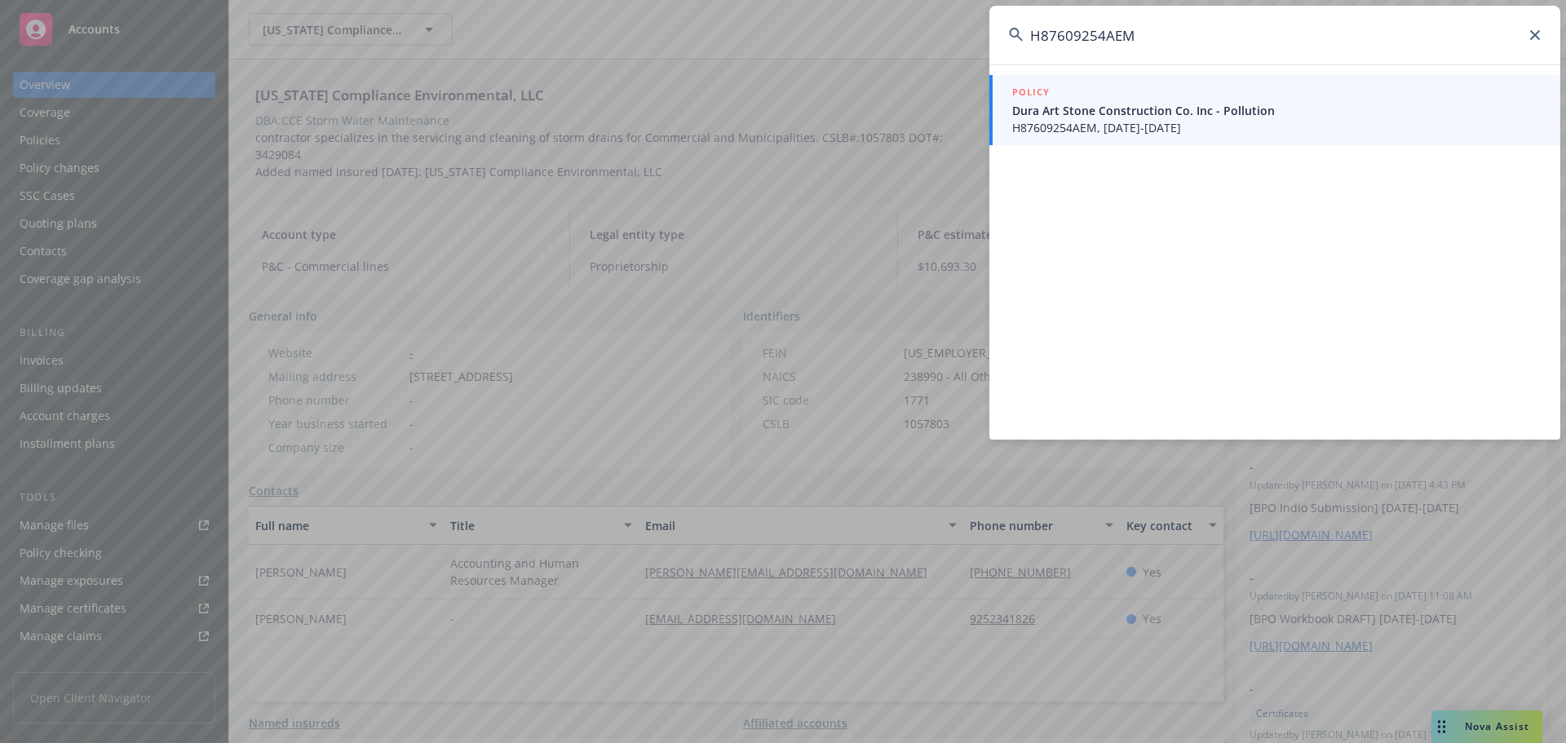
type input "H87609254AEM"
click at [1256, 112] on span "Dura Art Stone Construction Co. Inc - Pollution" at bounding box center [1276, 110] width 529 height 17
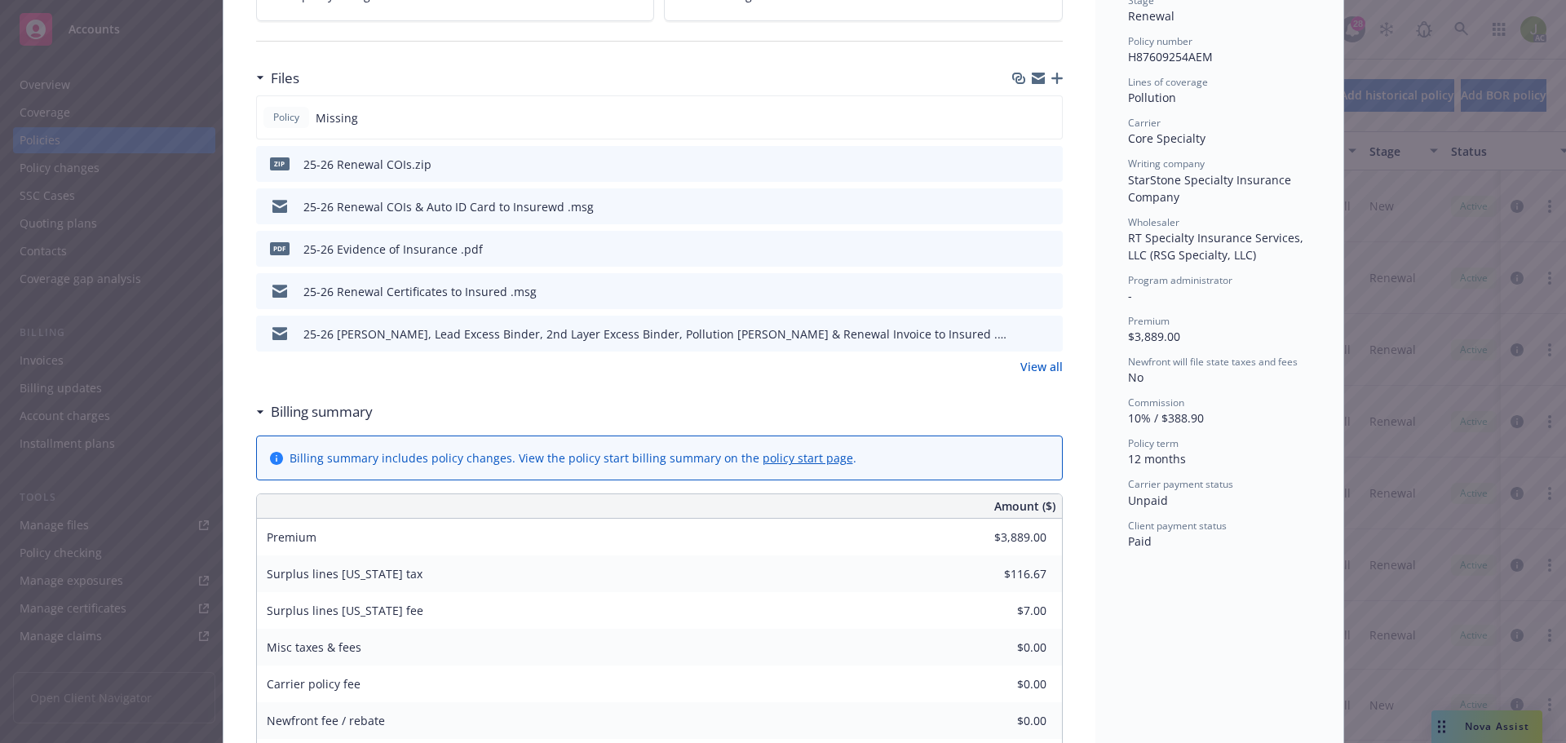
scroll to position [408, 0]
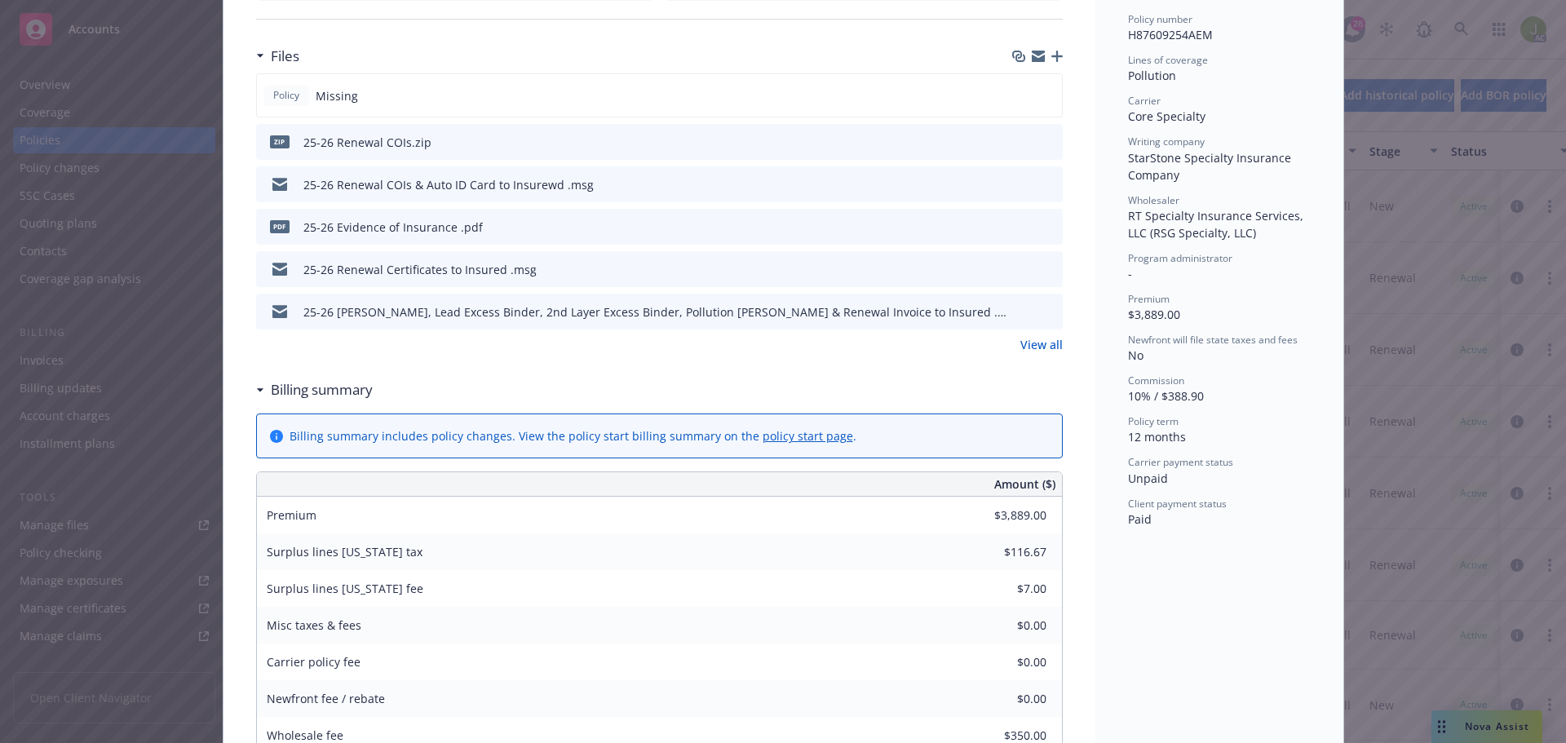
click at [1047, 351] on link "View all" at bounding box center [1041, 344] width 42 height 17
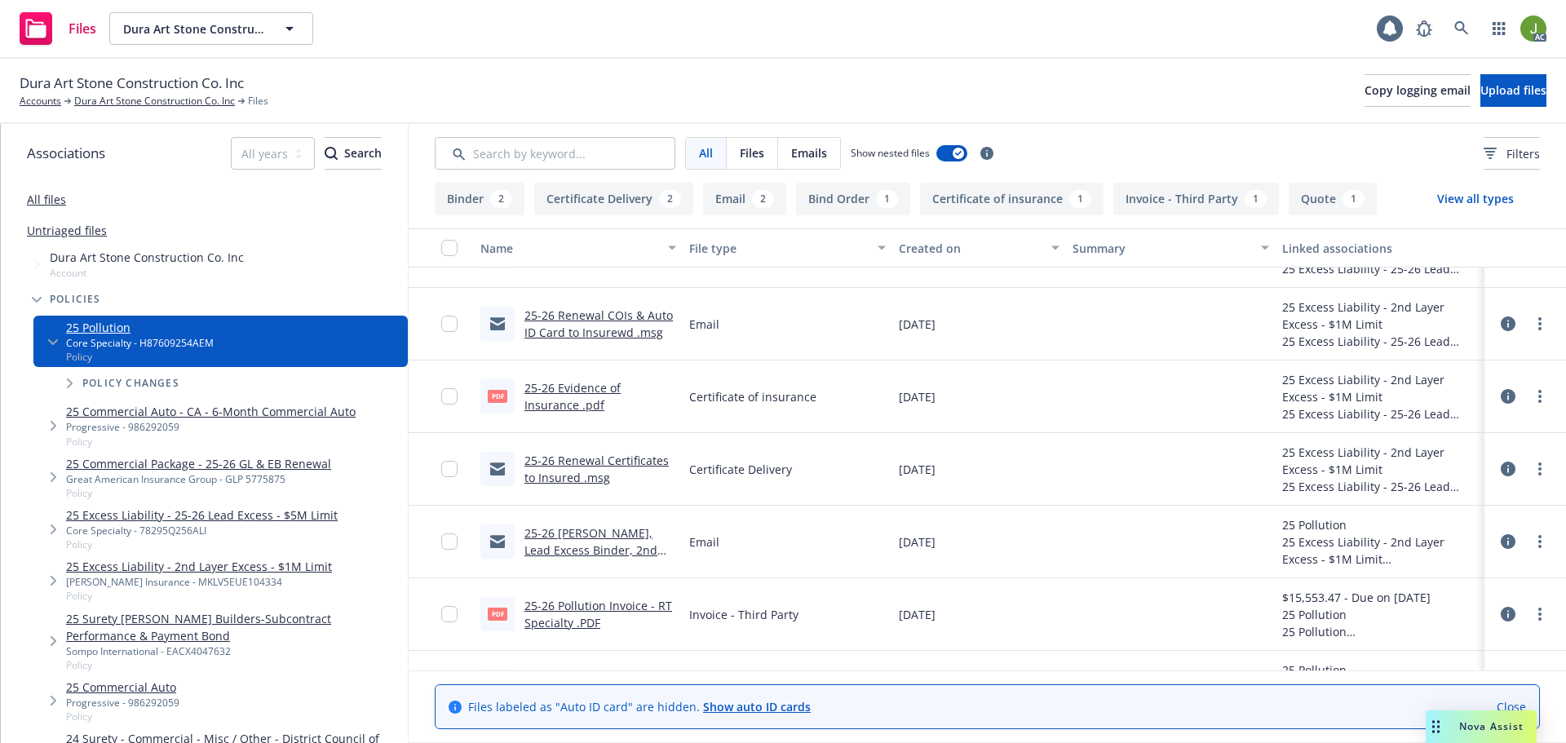
scroll to position [82, 0]
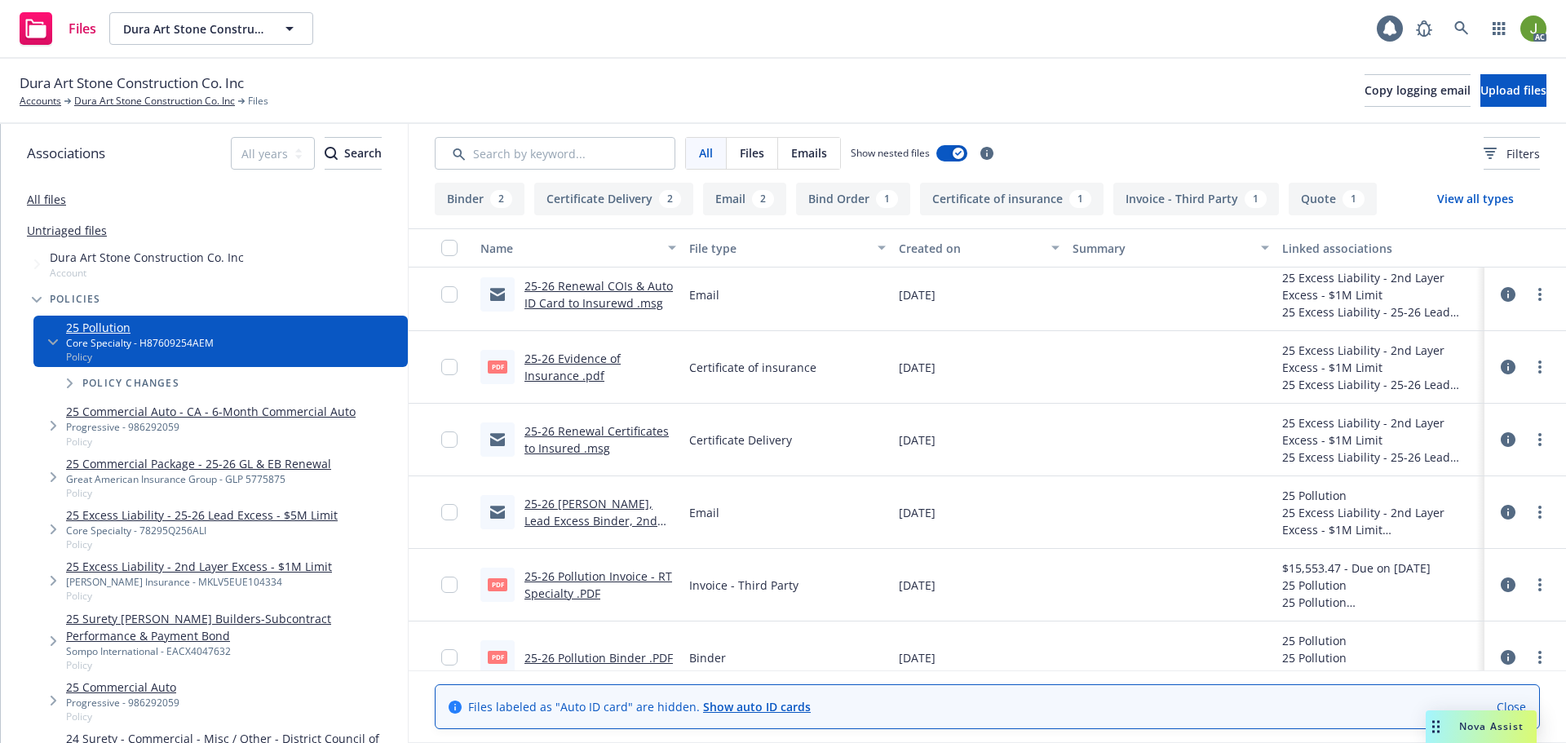
click at [550, 597] on link "25-26 Pollution Invoice - RT Specialty .PDF" at bounding box center [599, 585] width 148 height 33
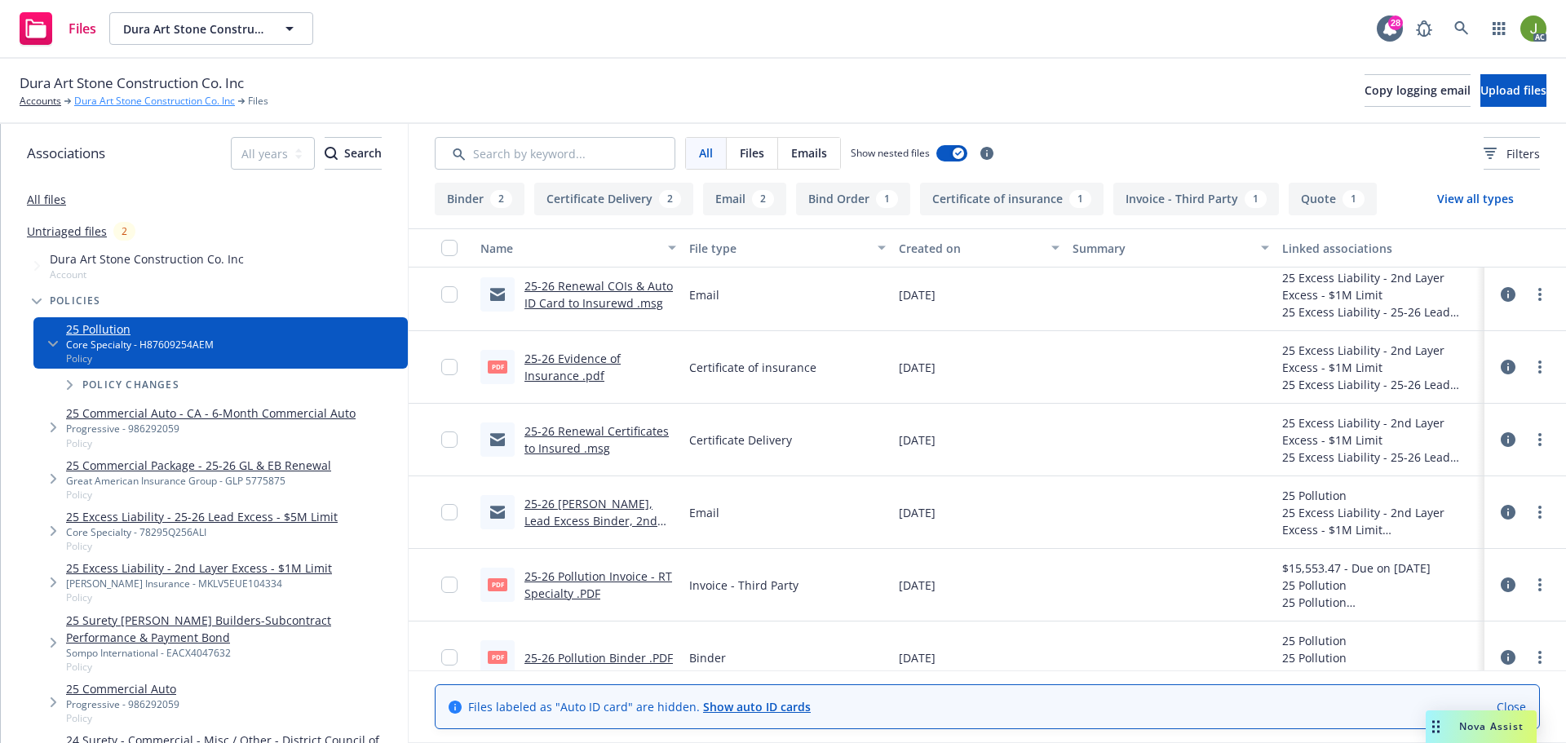
click at [110, 97] on link "Dura Art Stone Construction Co. Inc" at bounding box center [154, 101] width 161 height 15
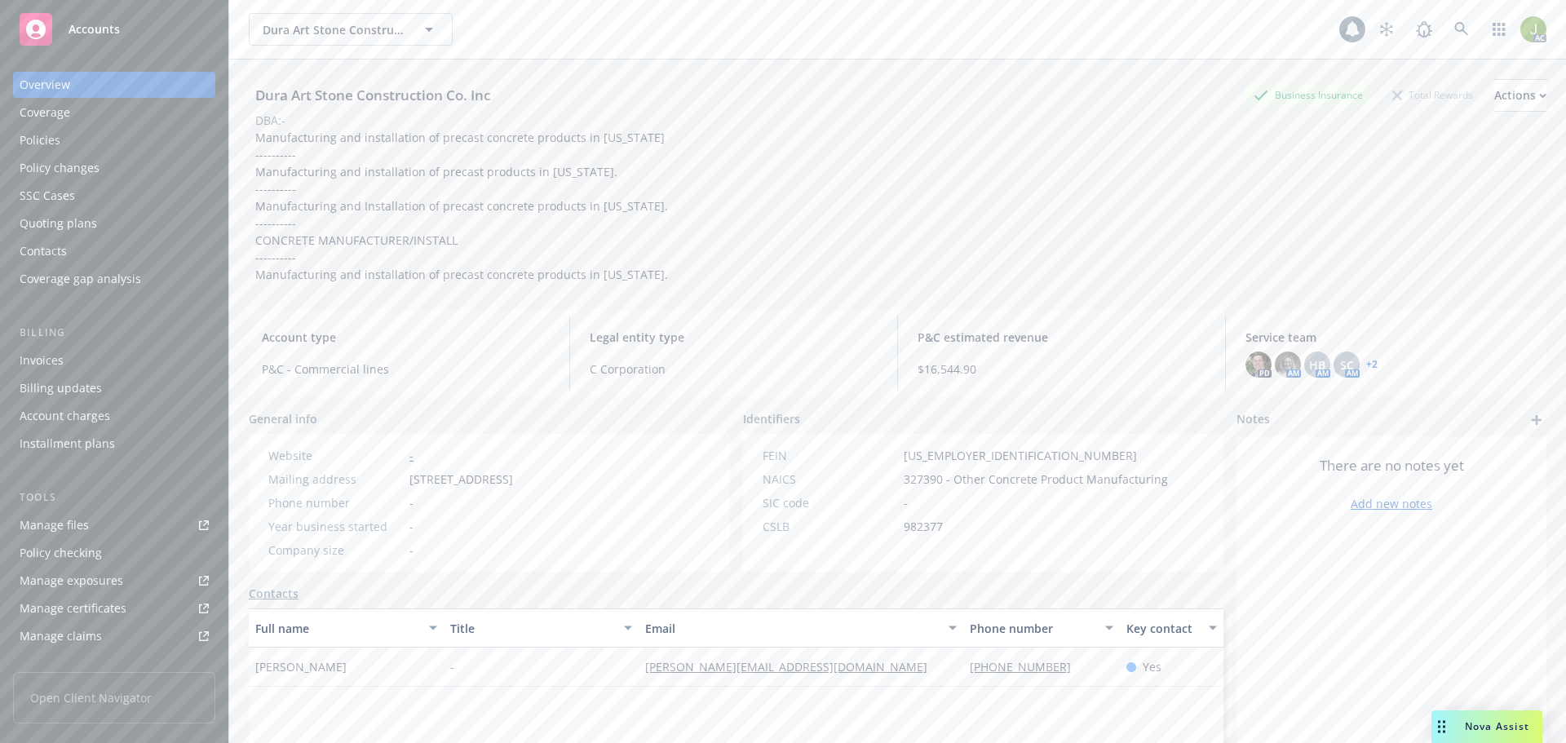
click at [108, 359] on div "Invoices" at bounding box center [114, 361] width 189 height 26
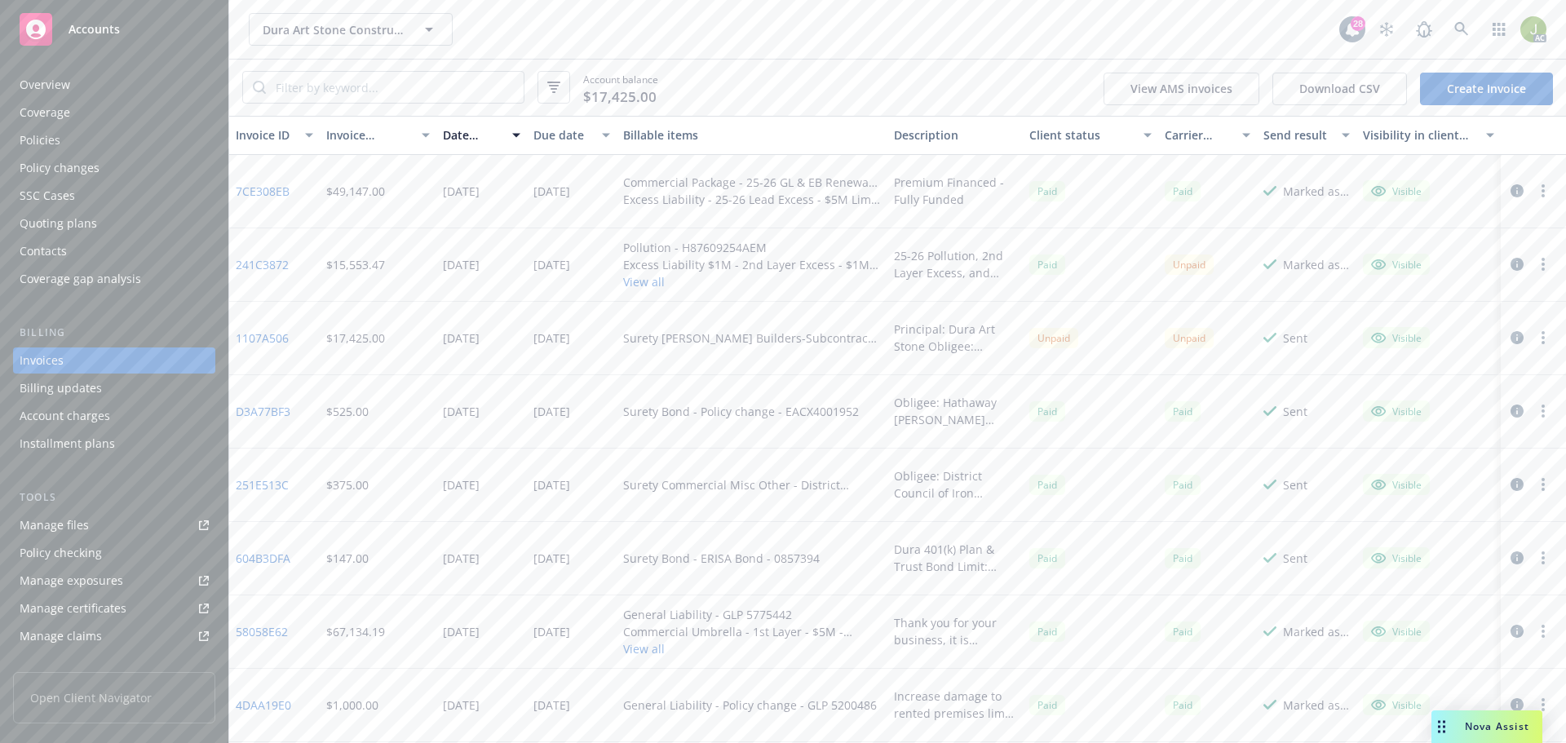
click at [268, 263] on link "241C3872" at bounding box center [262, 264] width 53 height 17
click at [1468, 20] on link at bounding box center [1461, 29] width 33 height 33
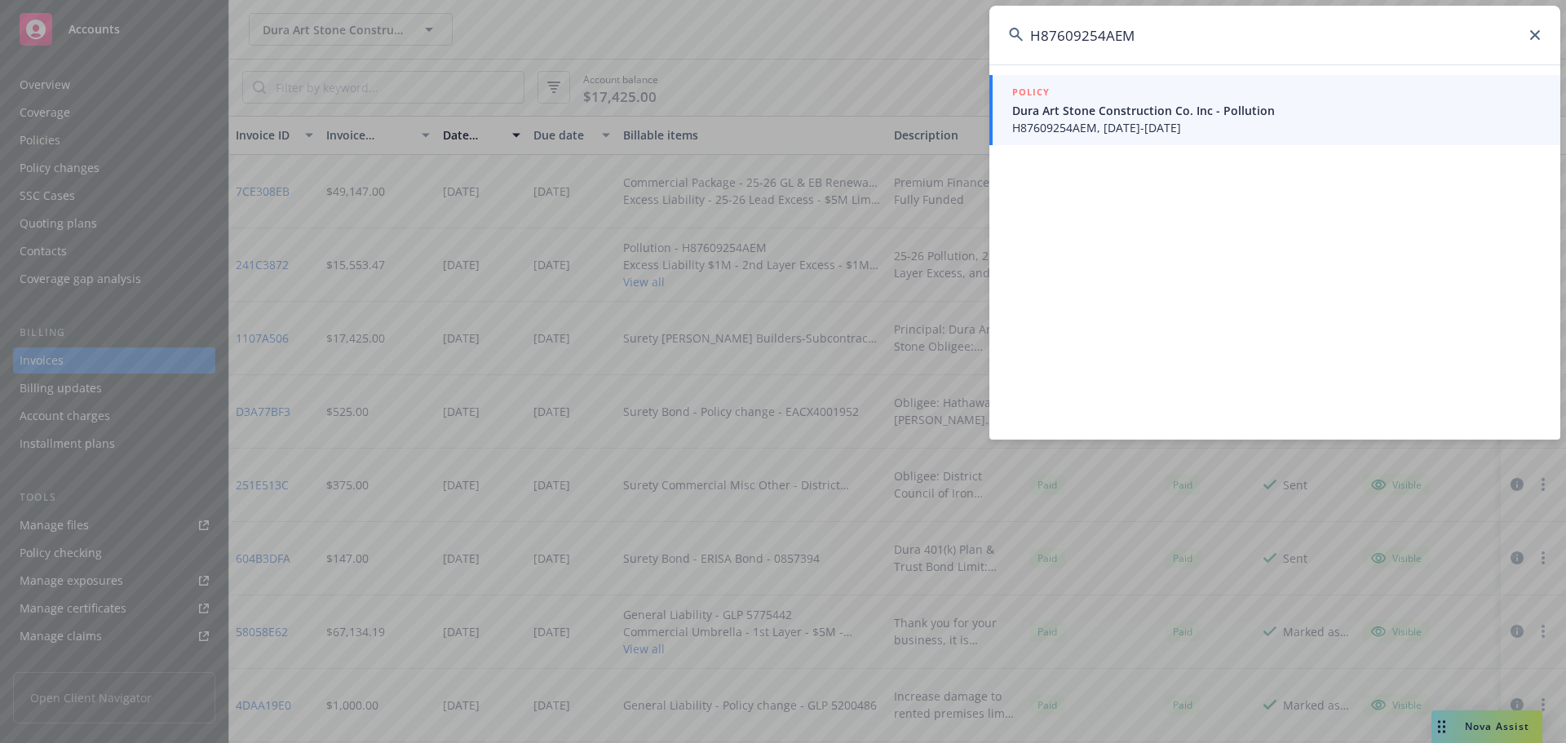
type input "H87609254AEM"
click at [1074, 113] on span "Dura Art Stone Construction Co. Inc - Pollution" at bounding box center [1276, 110] width 529 height 17
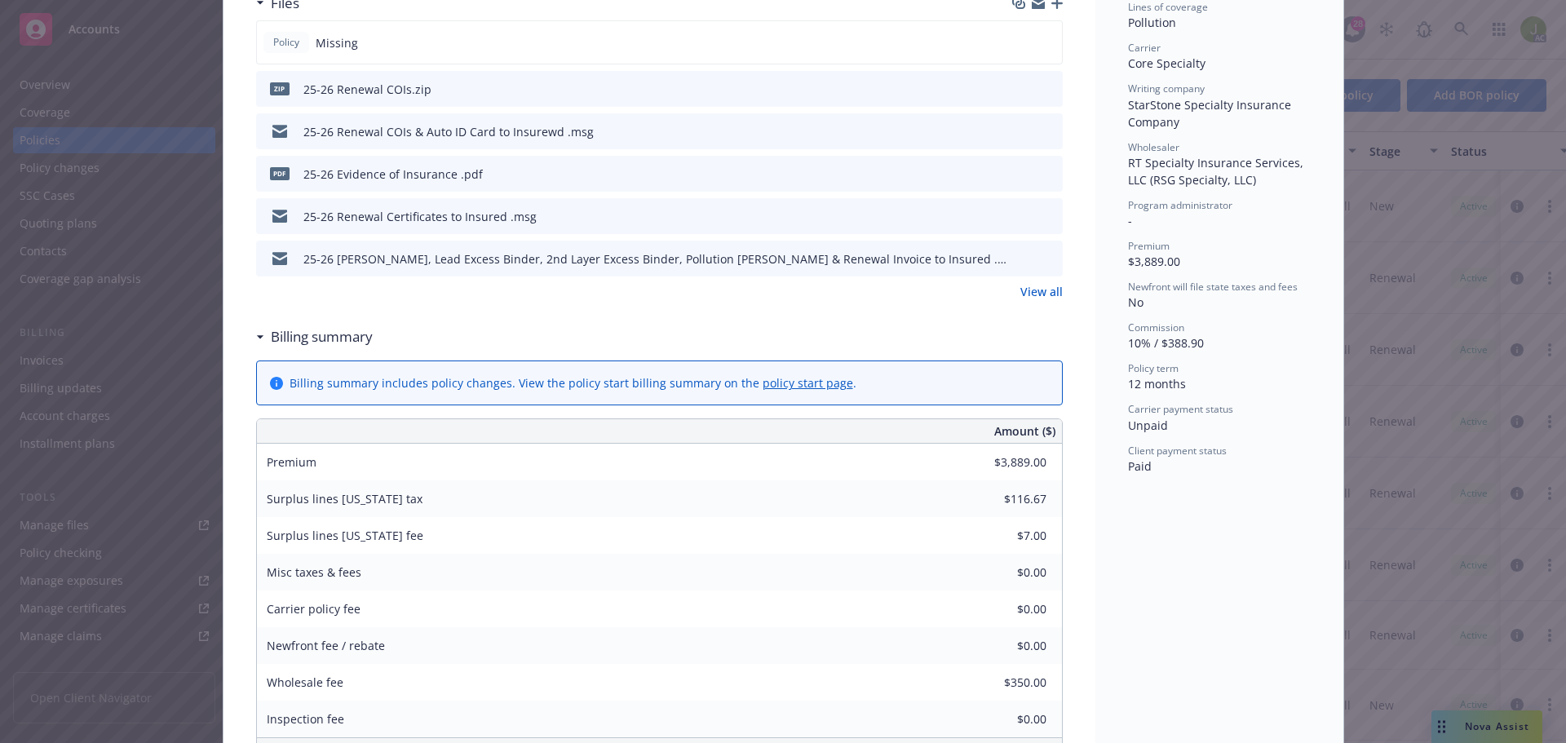
scroll to position [489, 0]
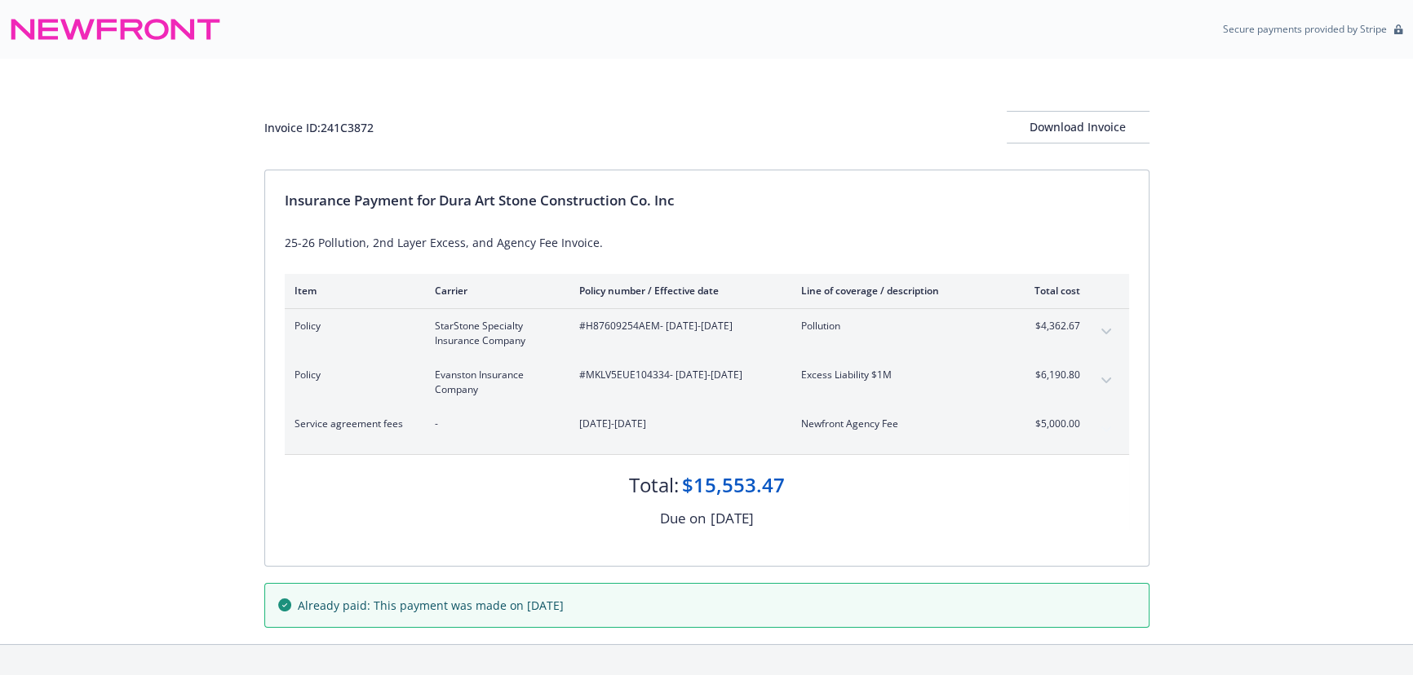
click at [1106, 333] on icon "expand content" at bounding box center [1106, 332] width 10 height 7
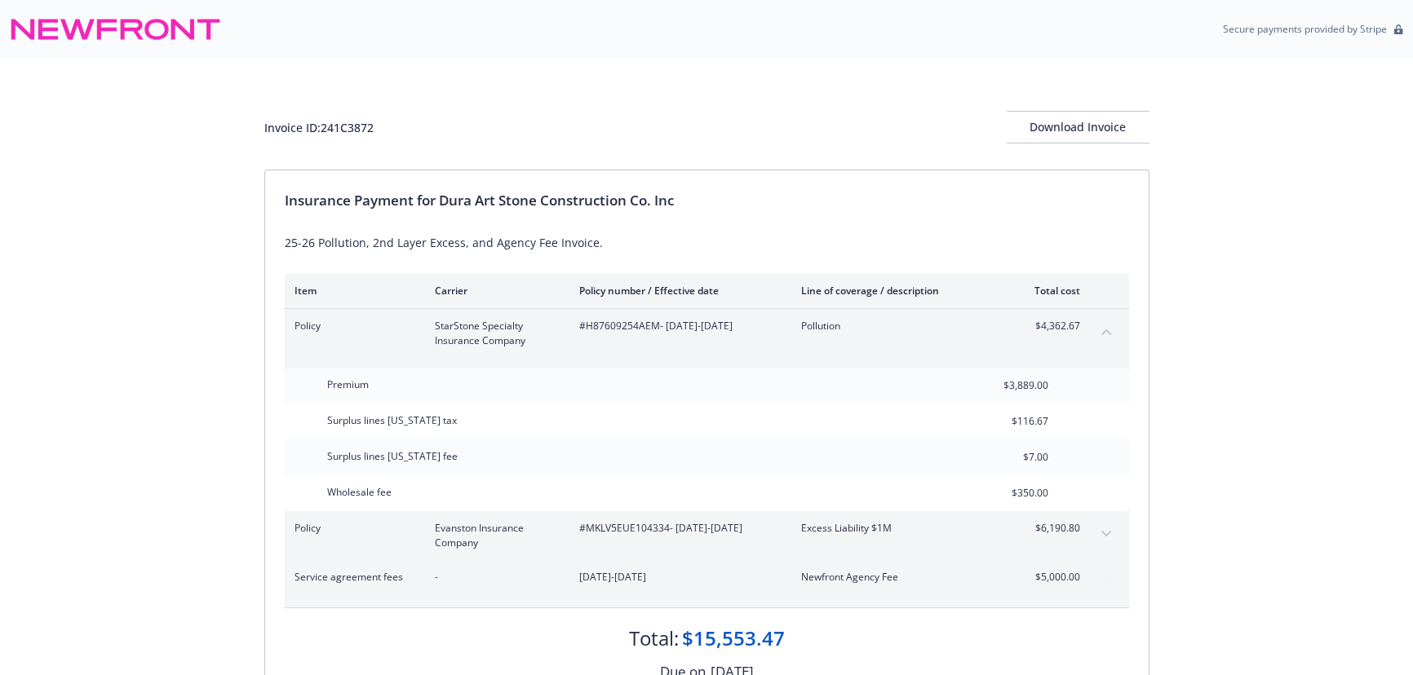
click at [1194, 463] on div "Invoice ID: 241C3872 Download Invoice Insurance Payment for Dura Art Stone Cons…" at bounding box center [706, 428] width 1413 height 739
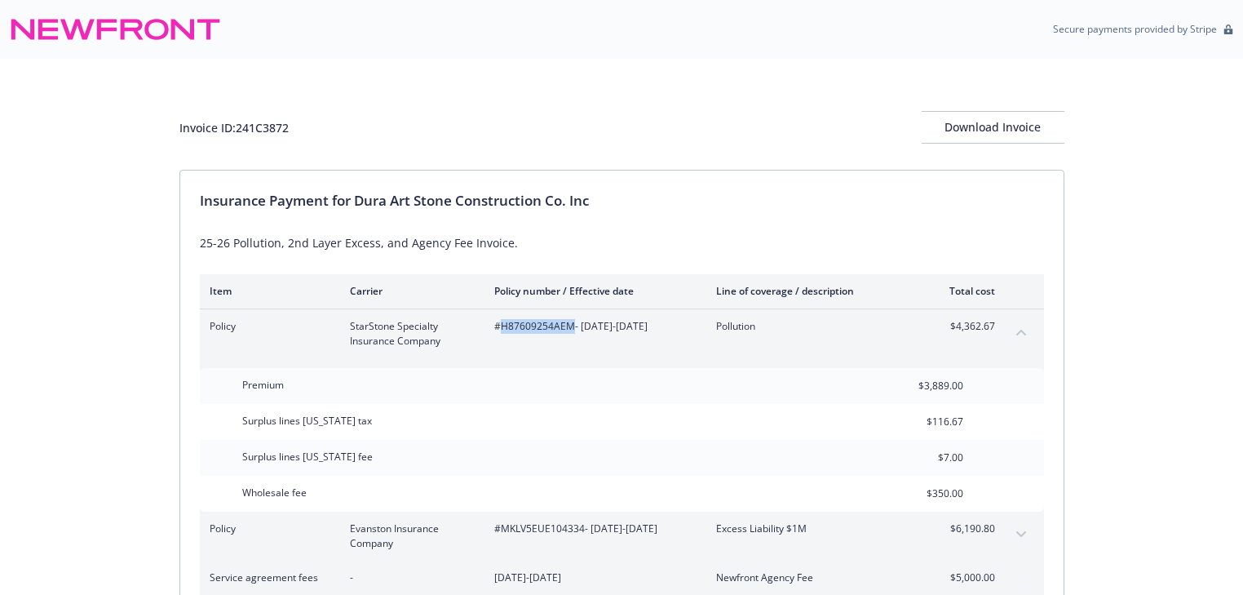
drag, startPoint x: 559, startPoint y: 326, endPoint x: 502, endPoint y: 326, distance: 56.3
click at [502, 326] on span "#H87609254AEM - [DATE]-[DATE]" at bounding box center [592, 326] width 196 height 15
copy span "H87609254AEM"
